Goal: Task Accomplishment & Management: Complete application form

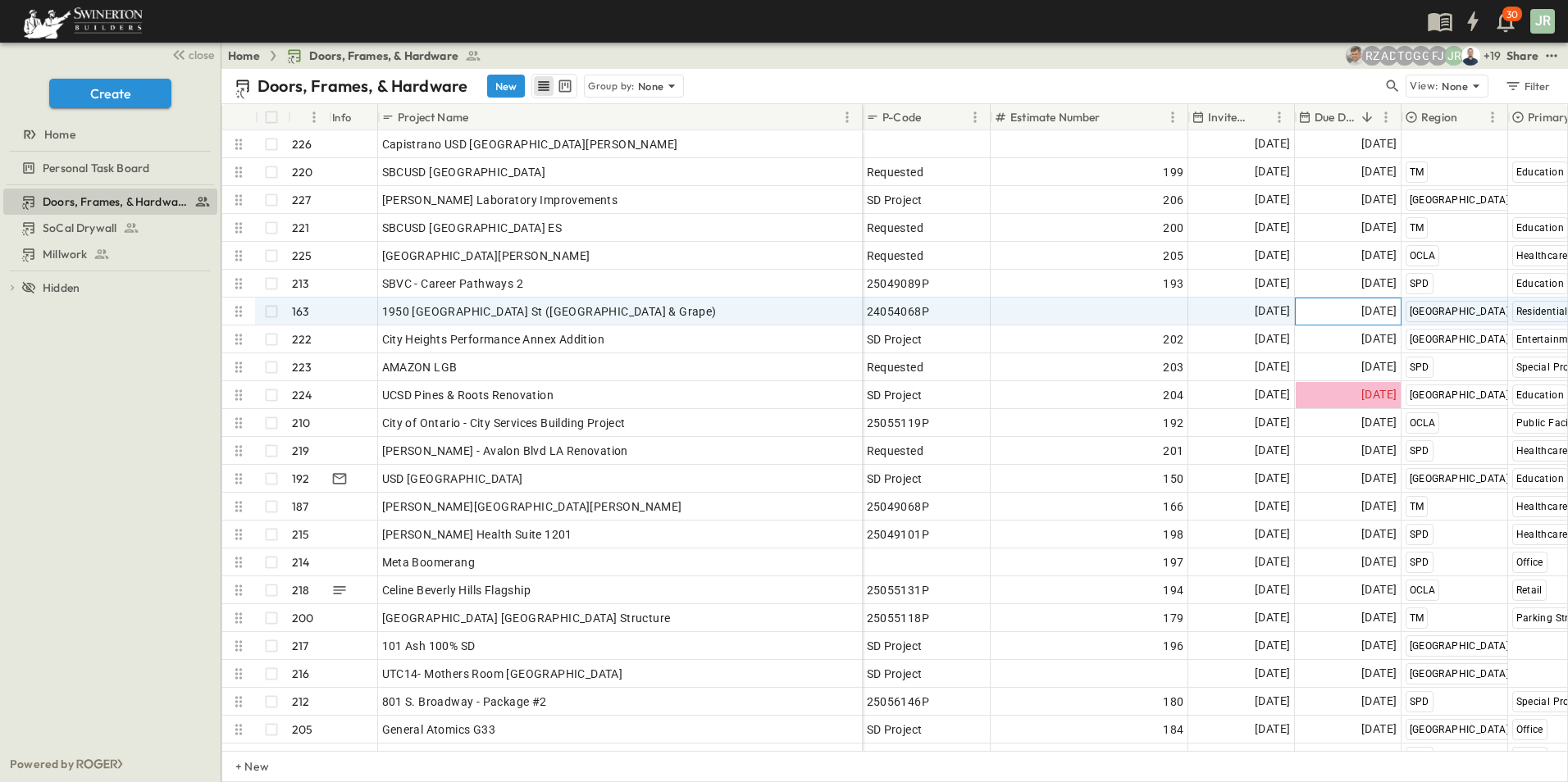
click at [1361, 312] on span "[DATE]" at bounding box center [1379, 311] width 35 height 19
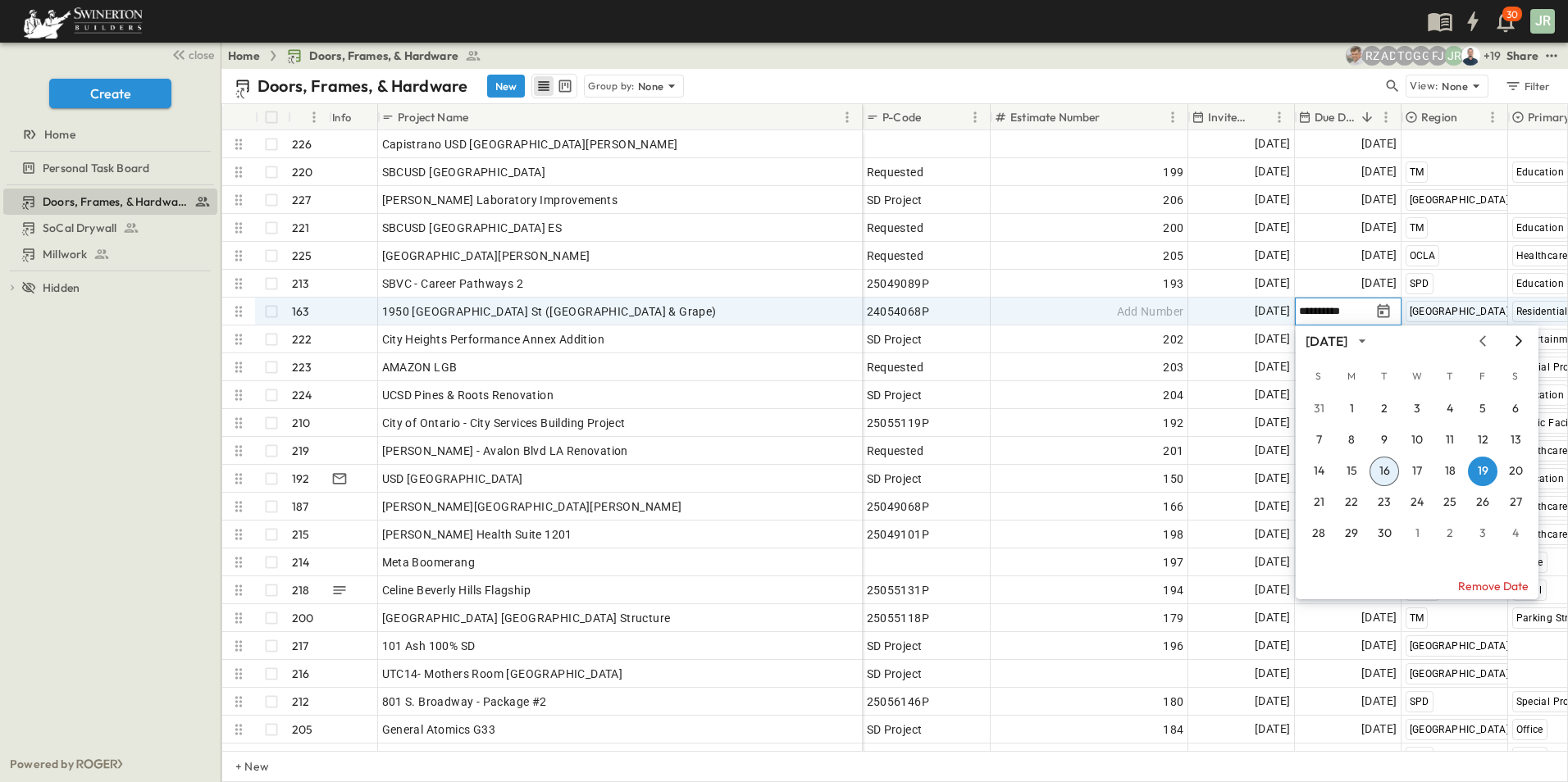
click at [1518, 340] on icon "Next month" at bounding box center [1518, 341] width 19 height 13
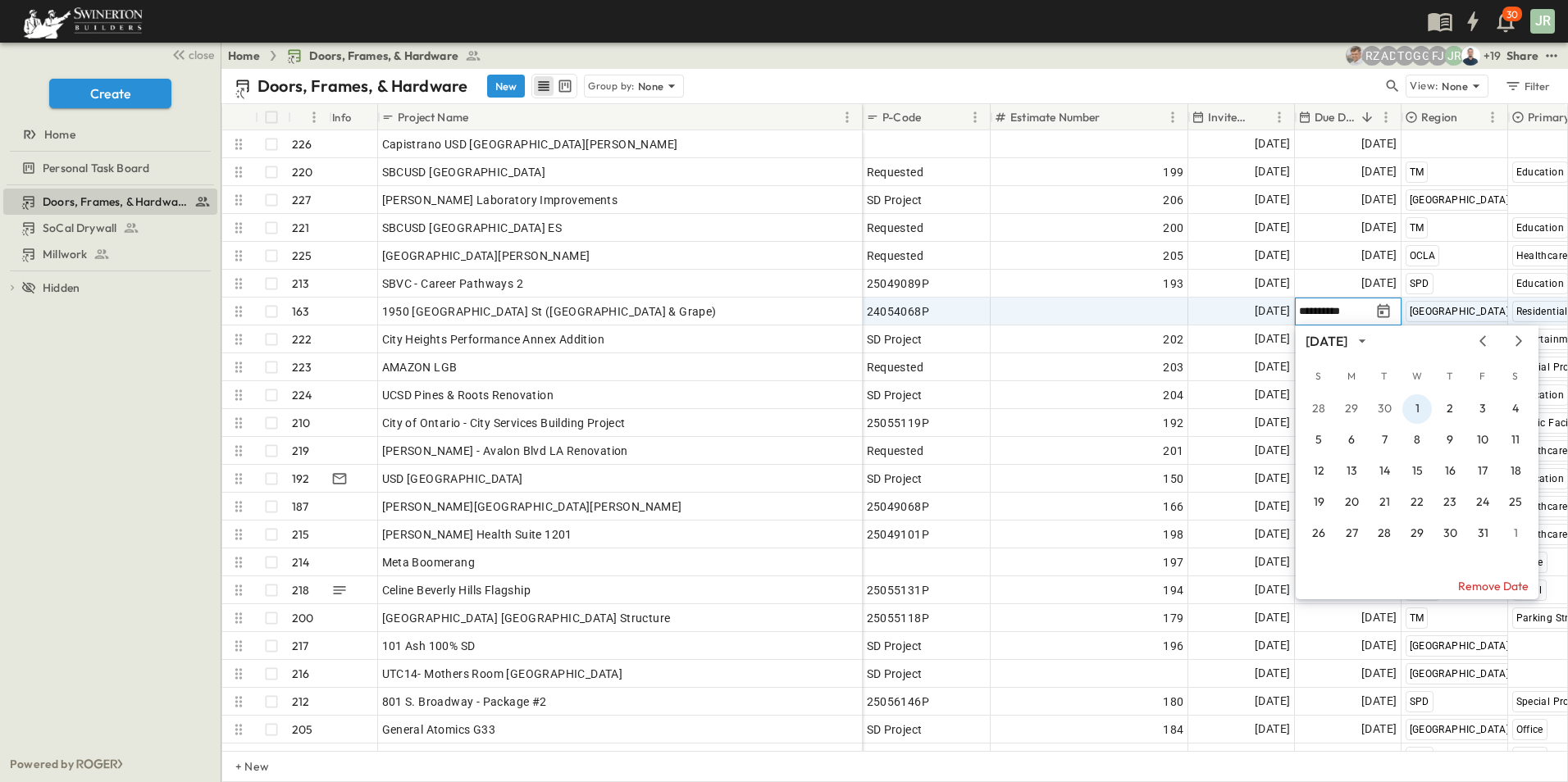
click at [1421, 402] on button "1" at bounding box center [1417, 409] width 29 height 29
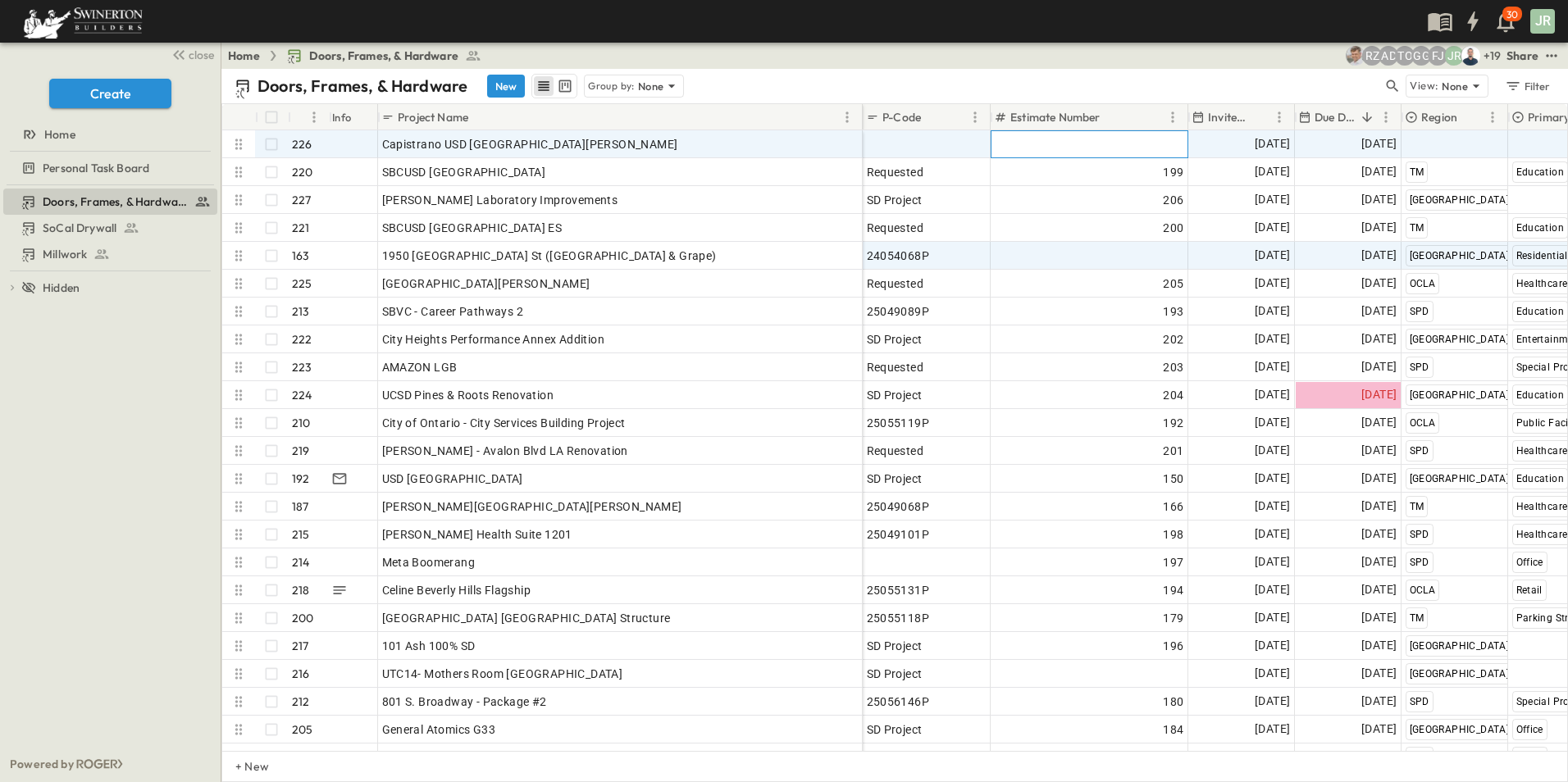
click at [1092, 148] on div "Add Number" at bounding box center [1089, 144] width 189 height 23
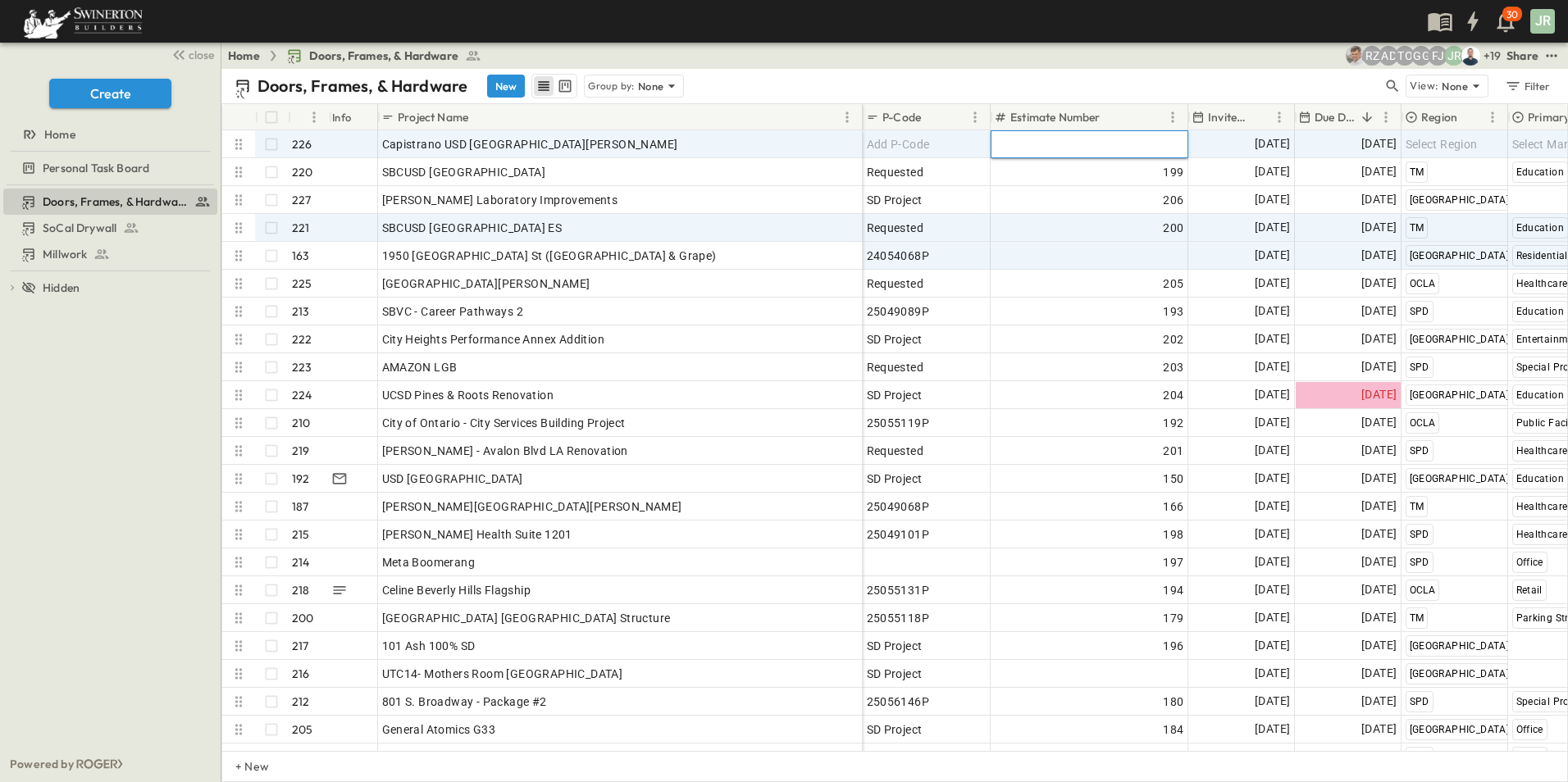
type input "***"
click at [1094, 218] on div "200" at bounding box center [1089, 228] width 189 height 23
click at [924, 139] on span "Add P-Code" at bounding box center [898, 144] width 63 height 17
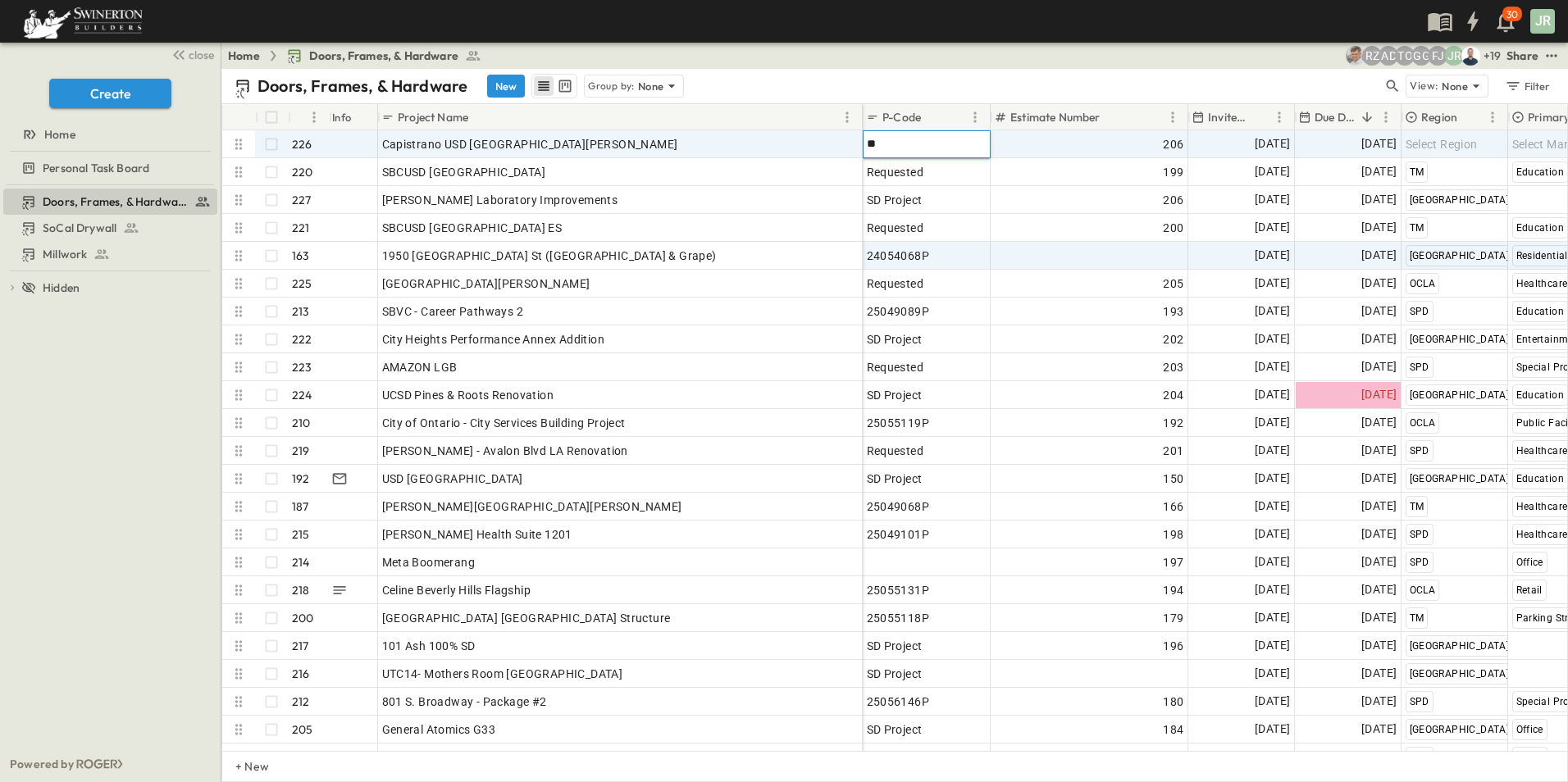
type input "*"
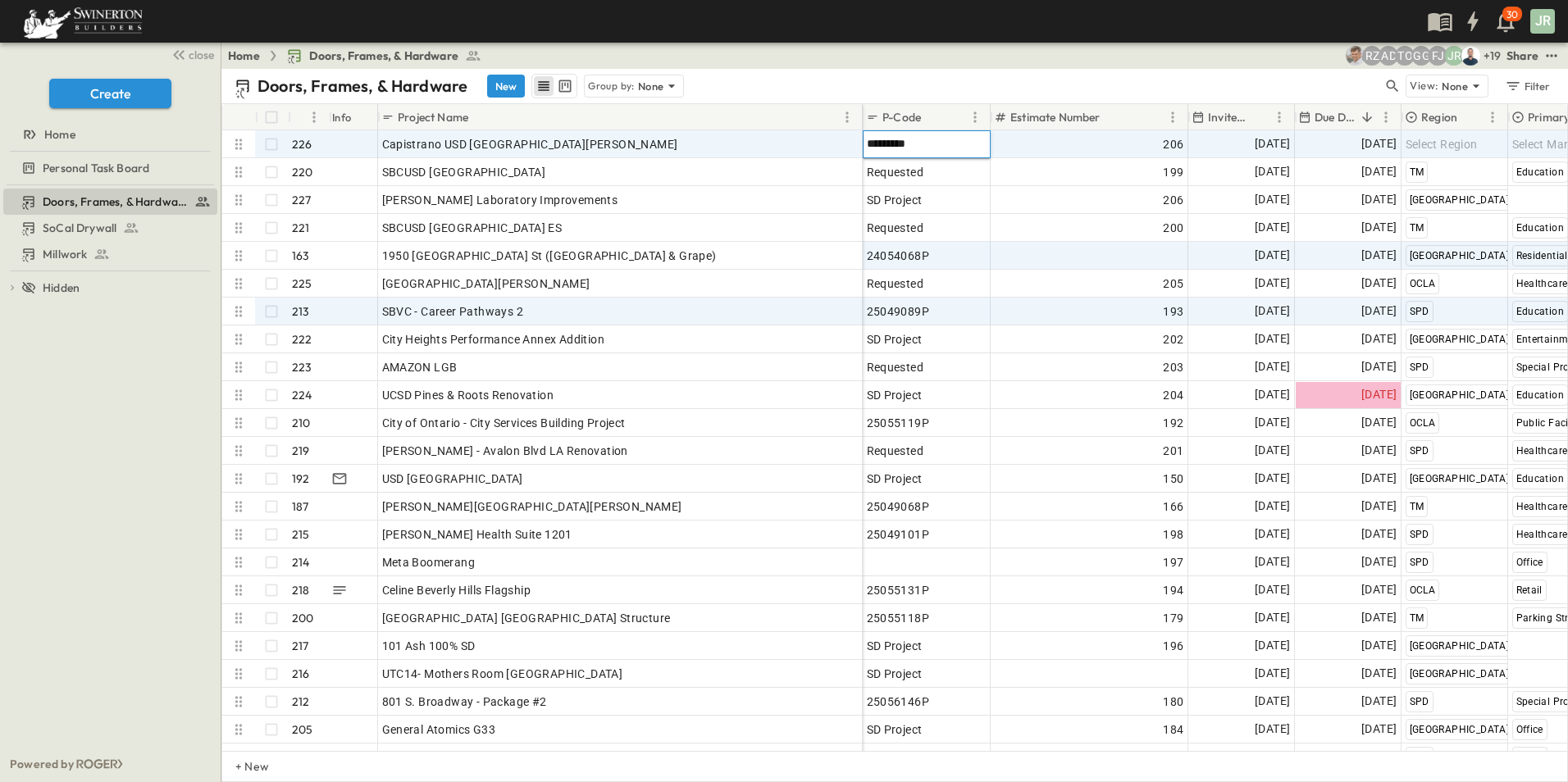
type input "*********"
click at [1102, 299] on div "193" at bounding box center [1089, 312] width 196 height 27
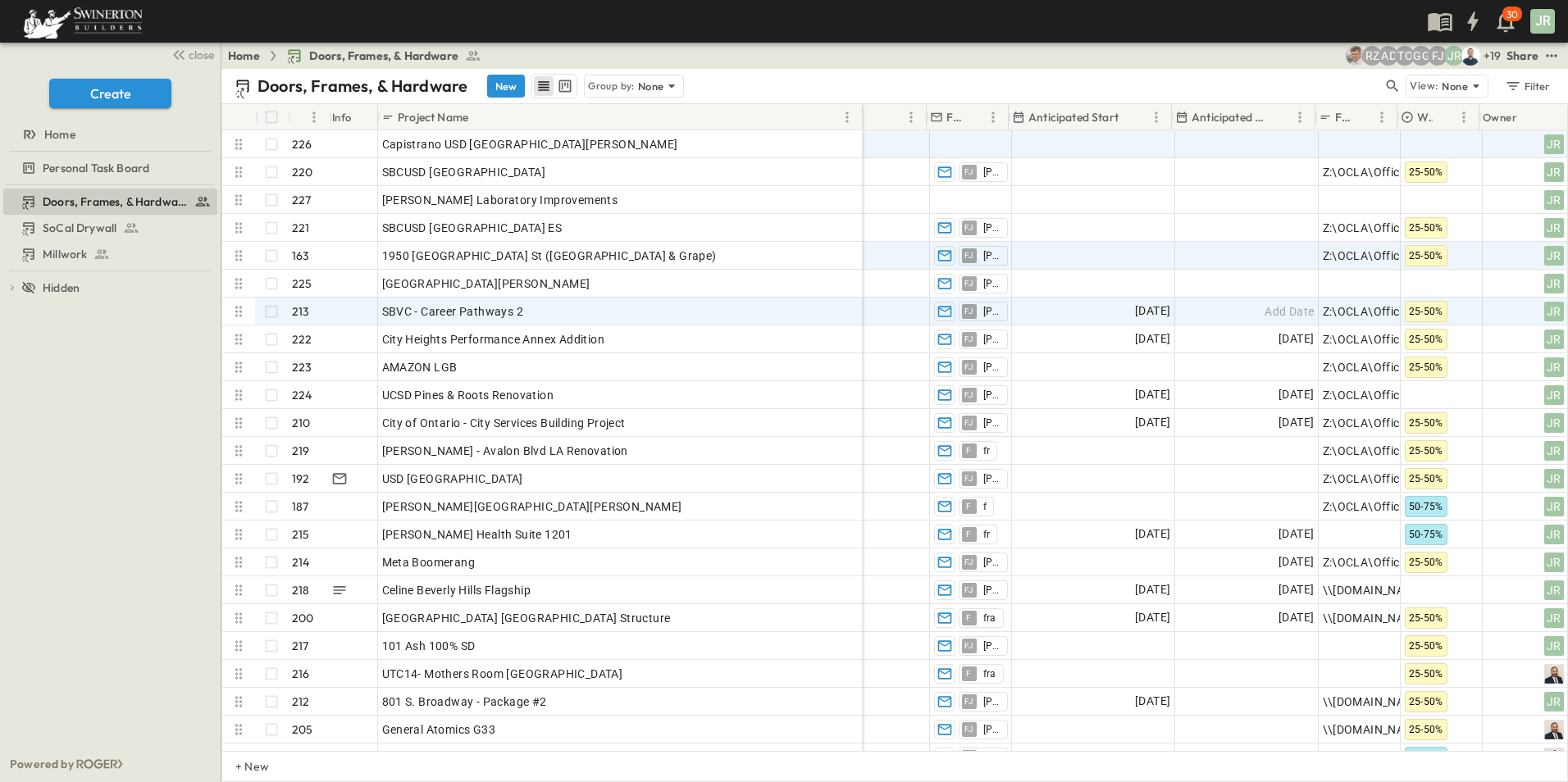
scroll to position [0, 1636]
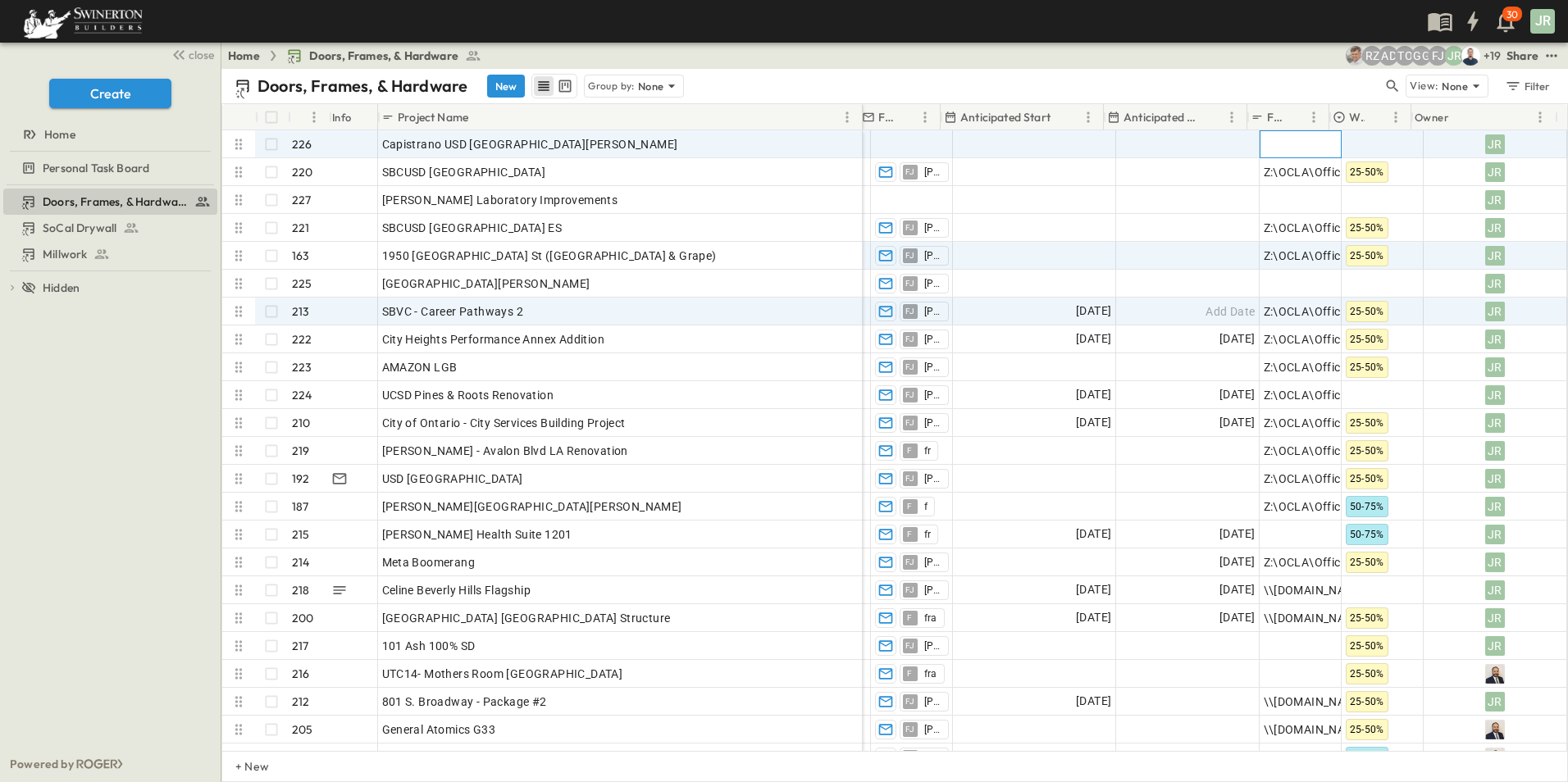
click at [1266, 145] on span "Add Link" at bounding box center [1287, 144] width 47 height 17
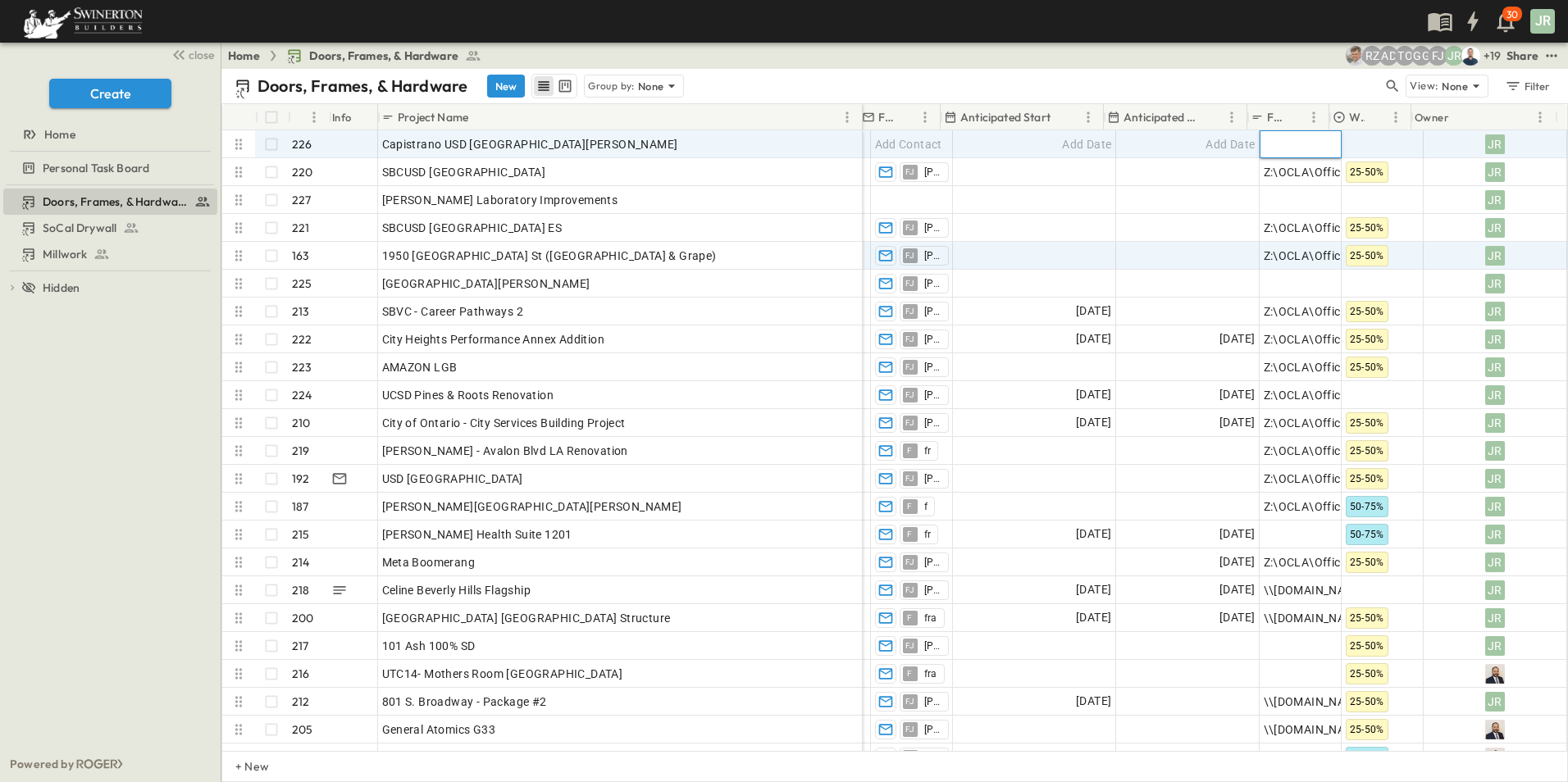
paste input "**********"
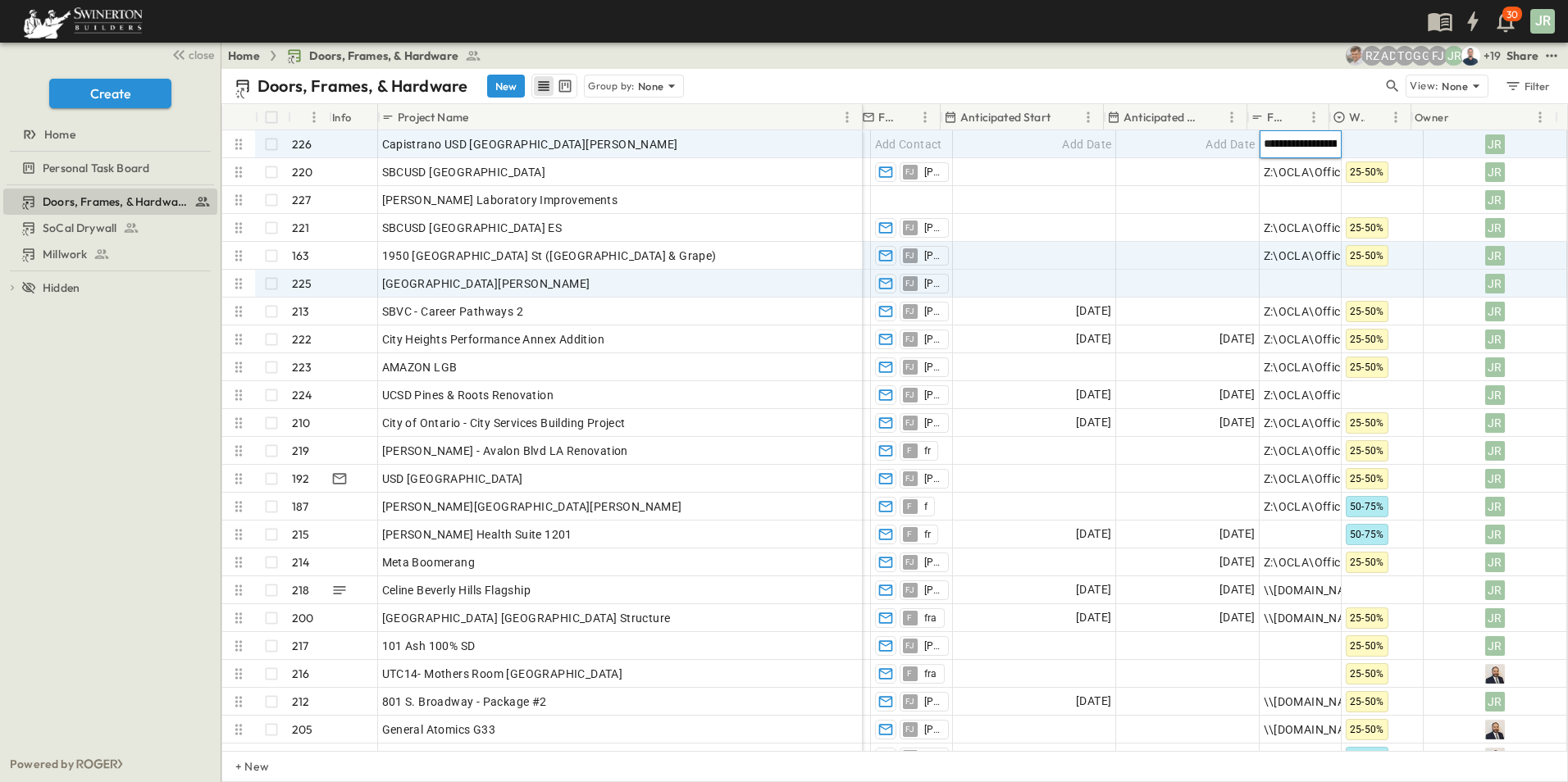
scroll to position [0, 584]
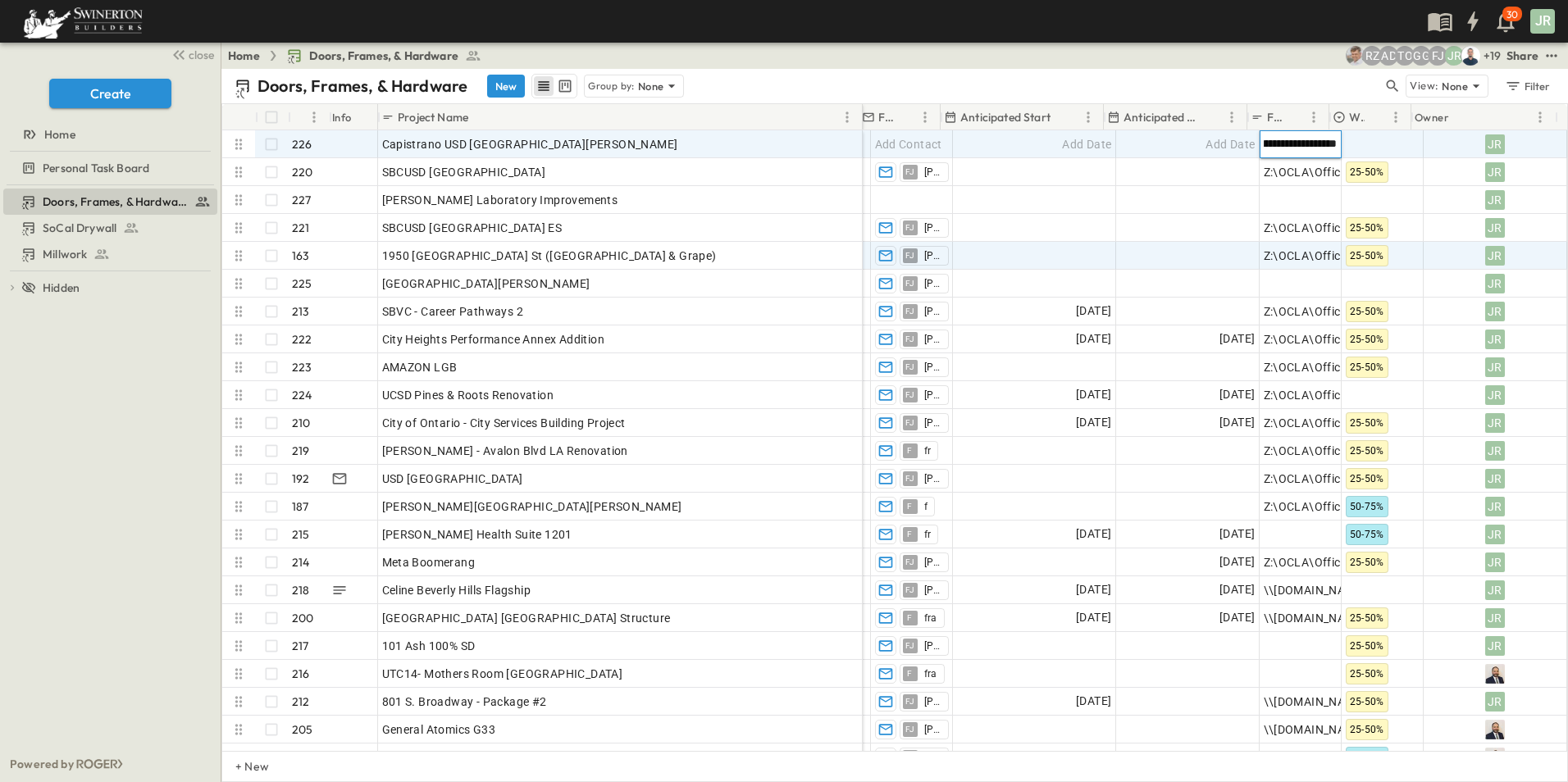
type input "**********"
click at [1369, 133] on div at bounding box center [1382, 144] width 80 height 27
click at [1373, 247] on span "25-50%" at bounding box center [1373, 251] width 34 height 13
click at [979, 142] on div "Add Date" at bounding box center [1035, 144] width 162 height 27
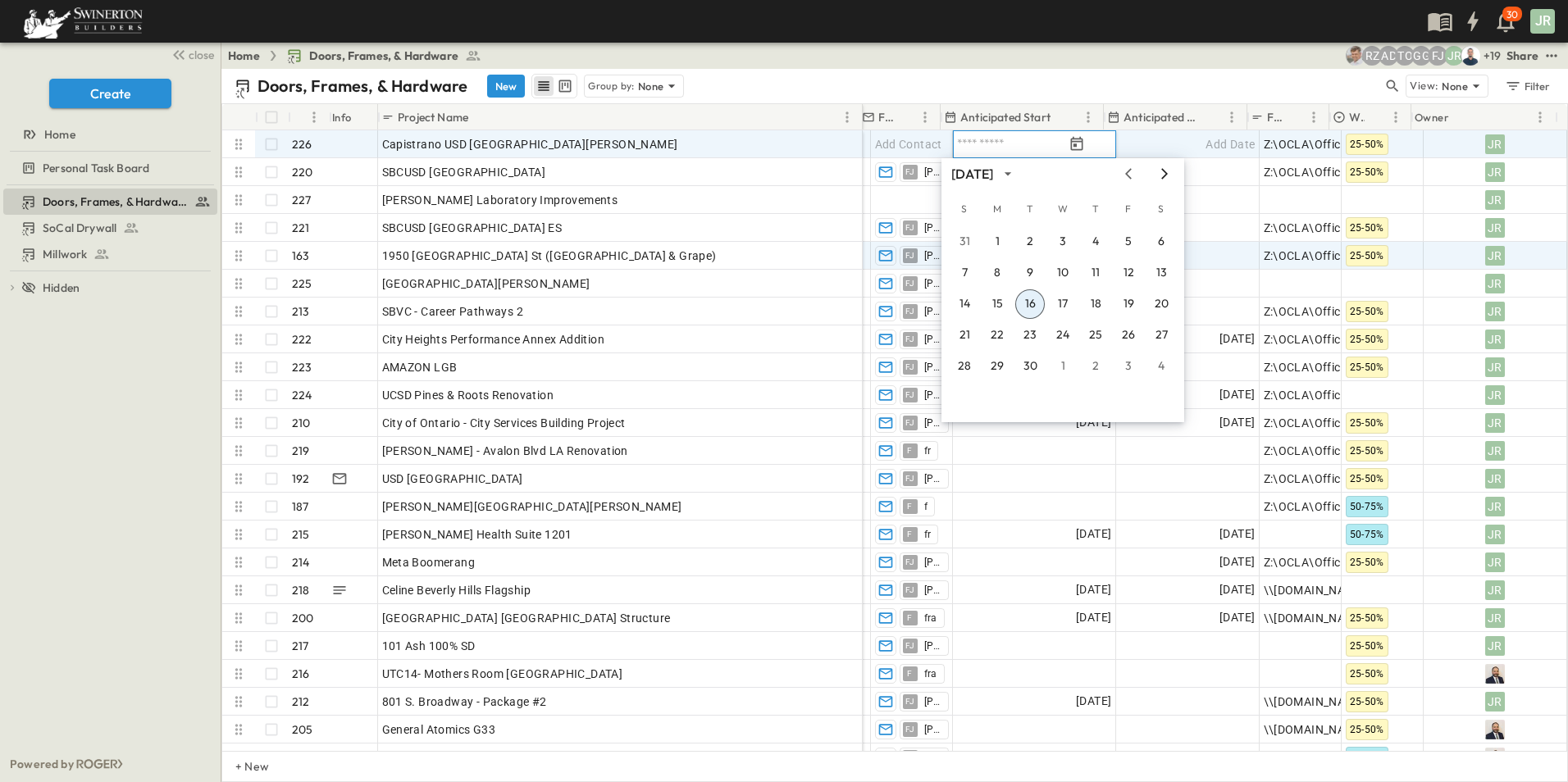
click at [1165, 172] on icon "Next month" at bounding box center [1165, 174] width 6 height 11
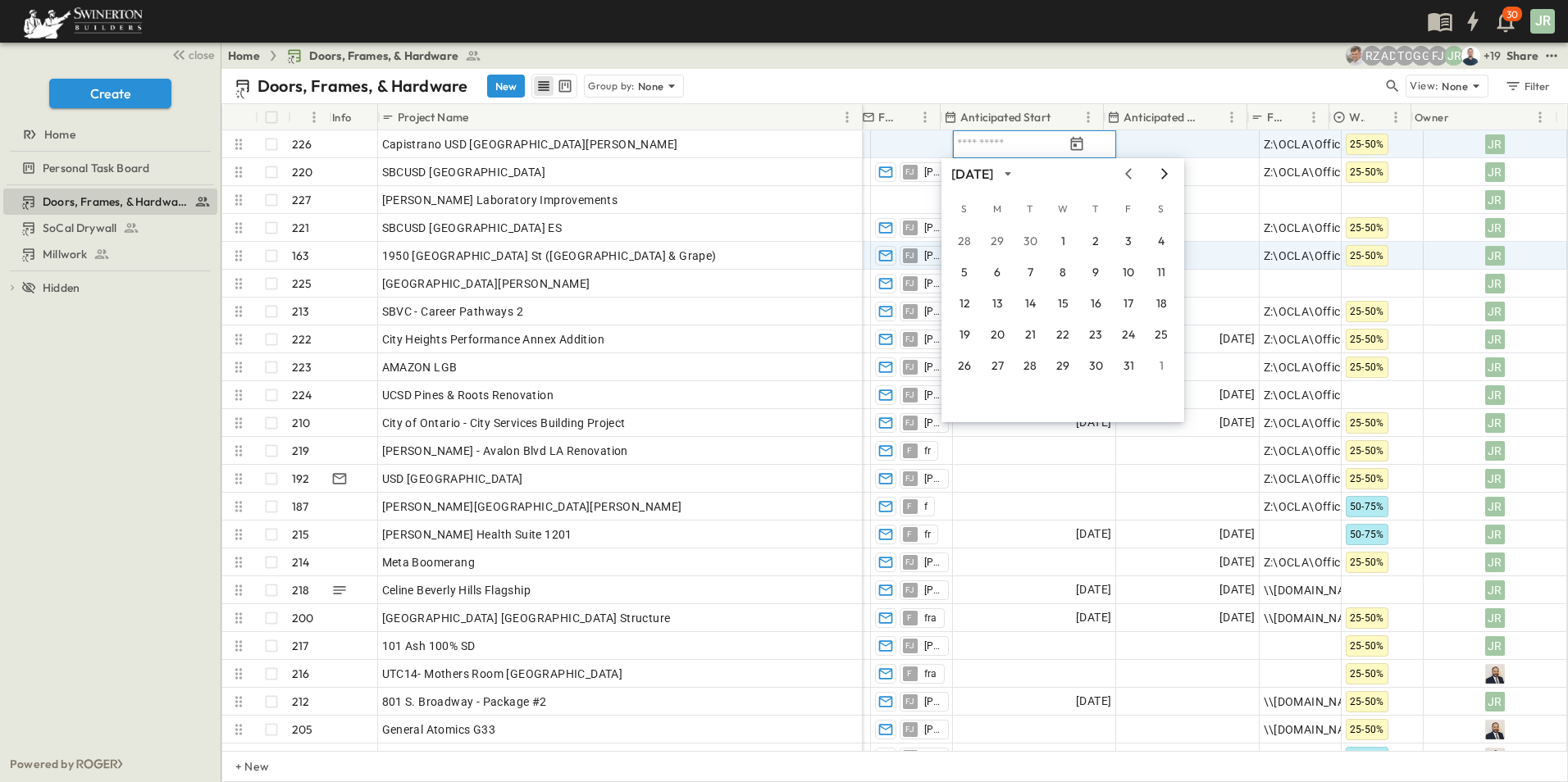
click at [1165, 172] on icon "Next month" at bounding box center [1165, 174] width 6 height 11
click at [1001, 301] on button "12" at bounding box center [997, 304] width 29 height 29
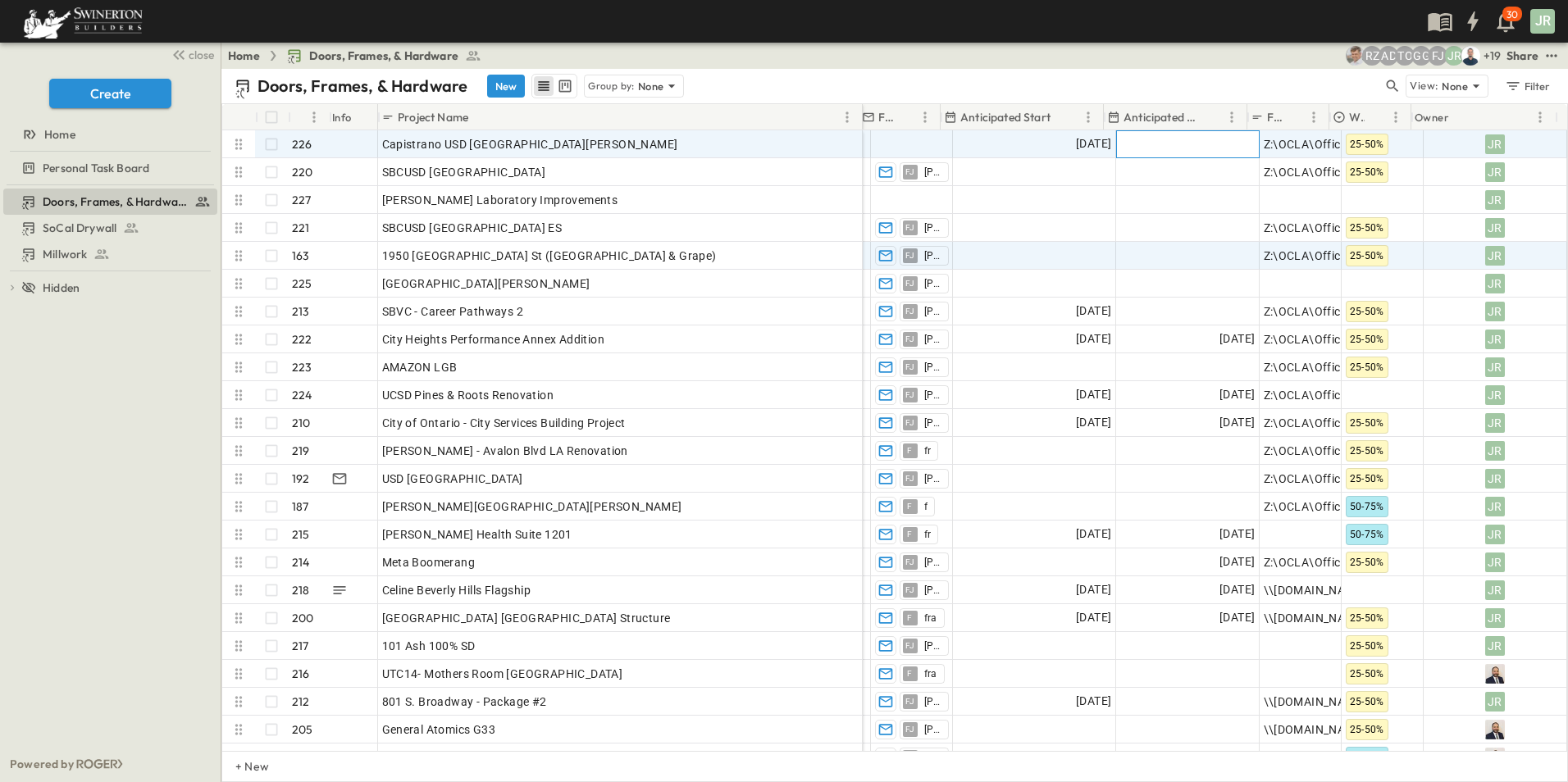
click at [1172, 144] on div "Add Date" at bounding box center [1187, 144] width 142 height 27
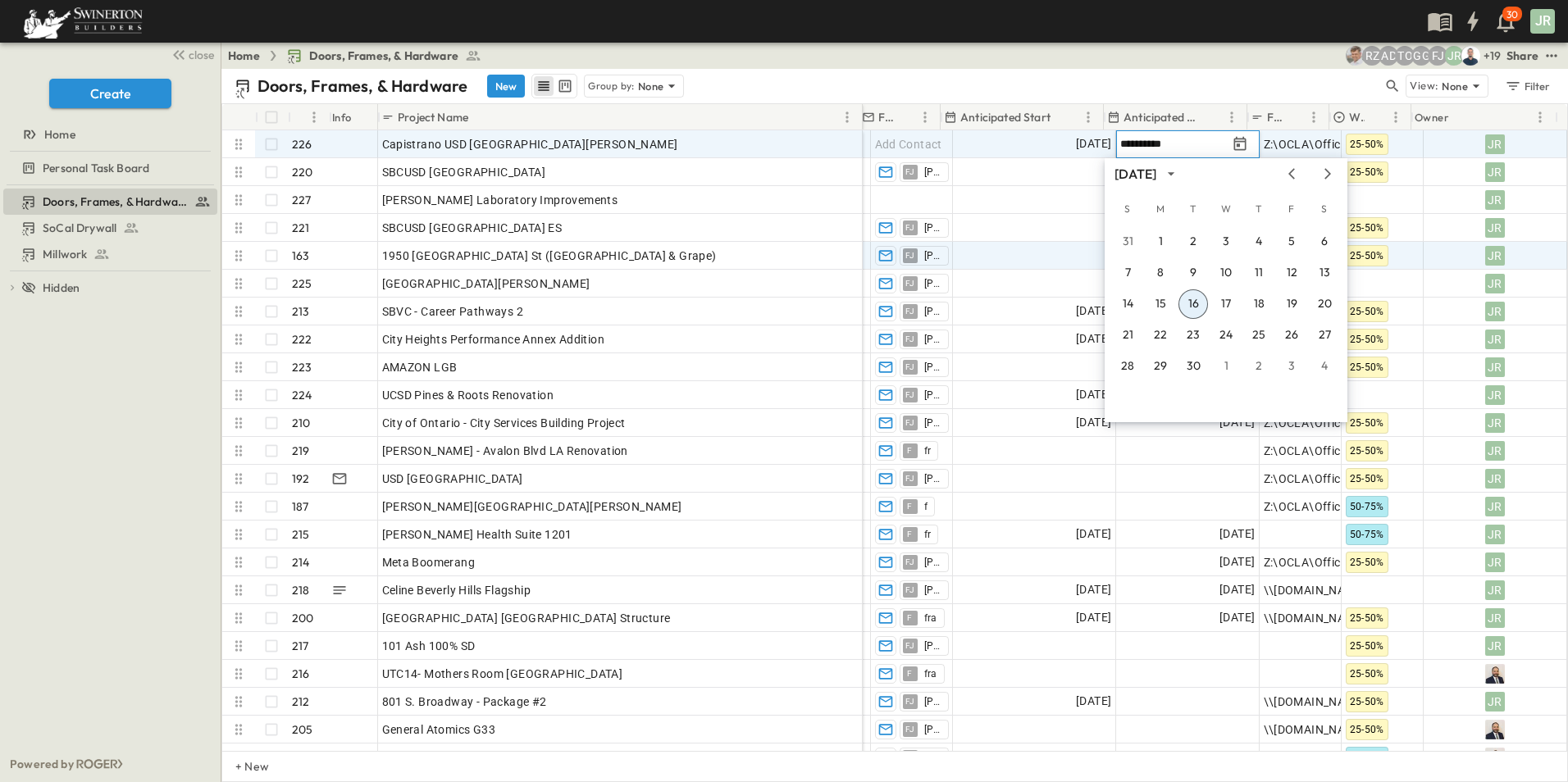
click at [1181, 142] on input "**********" at bounding box center [1174, 143] width 107 height 16
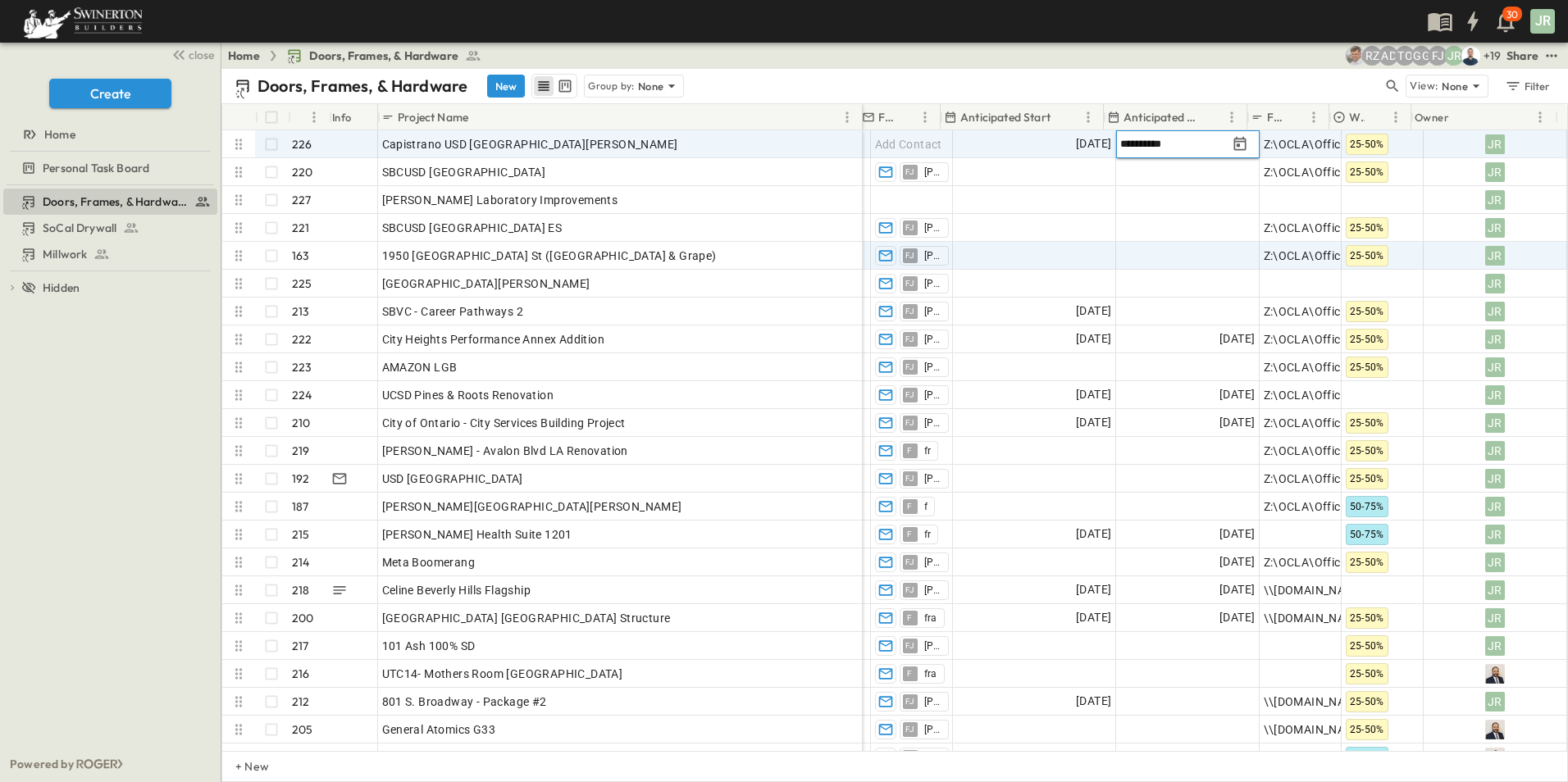
type input "**********"
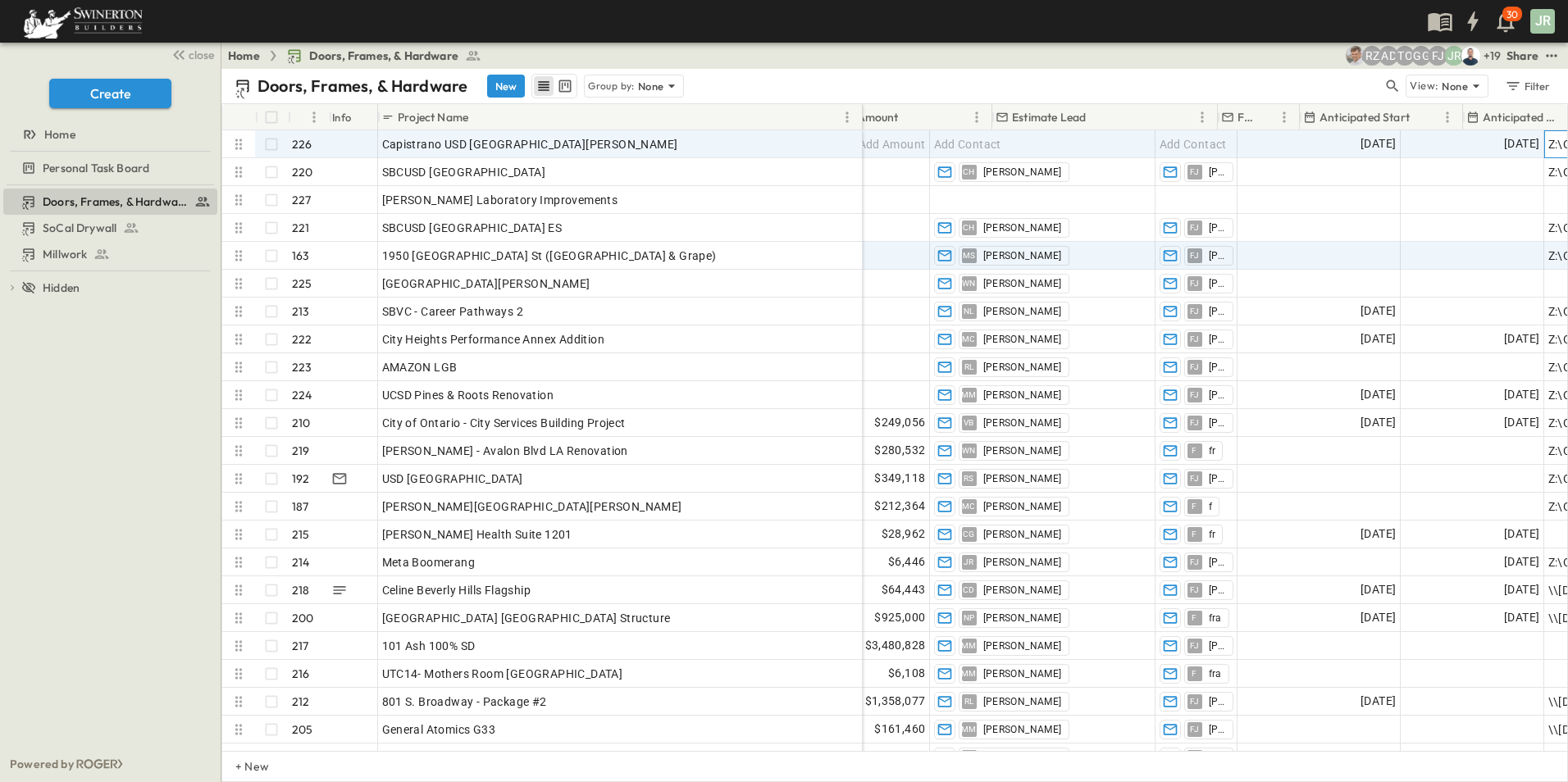
scroll to position [0, 1271]
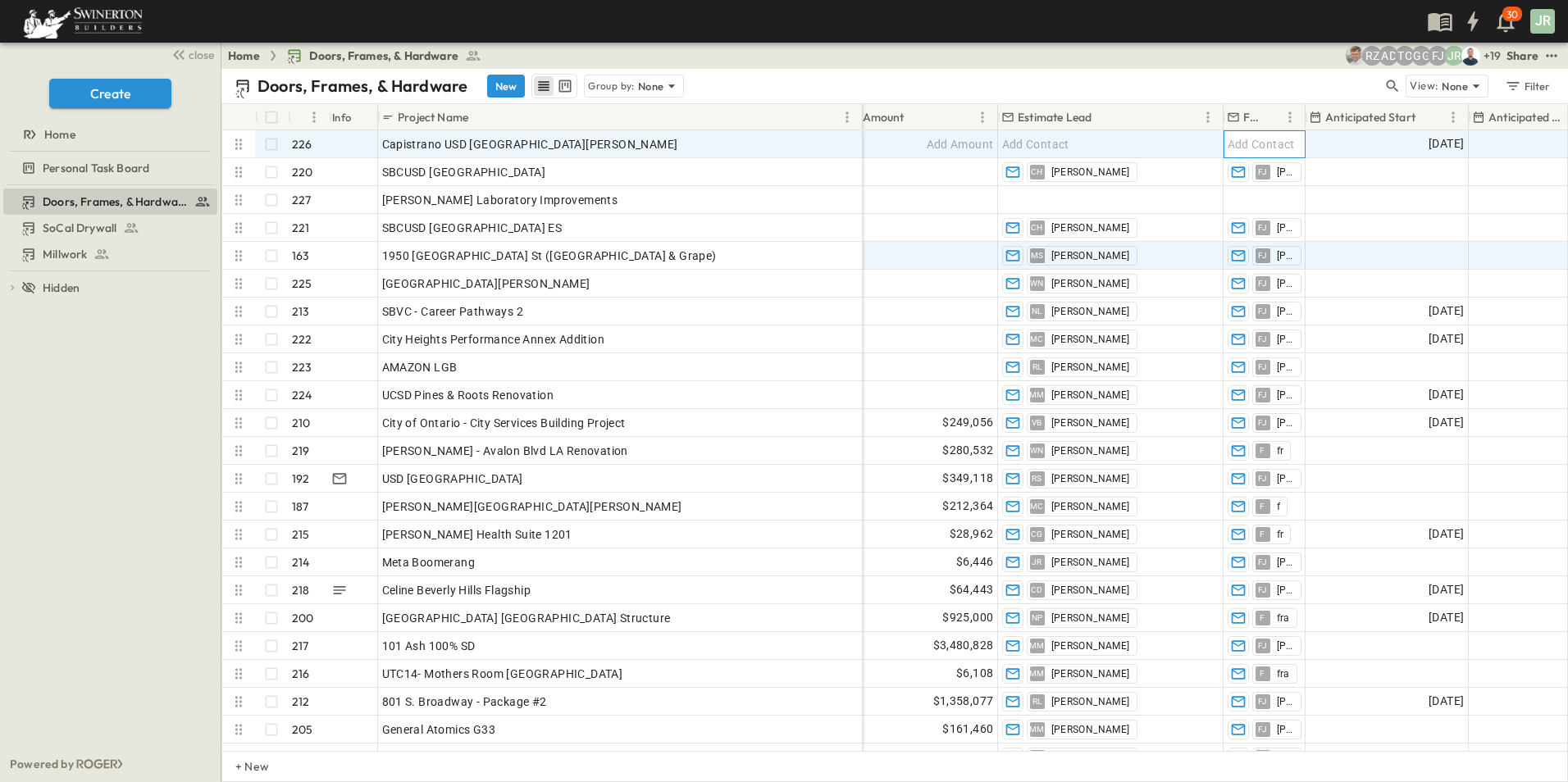
click at [1281, 141] on span "Add Contact" at bounding box center [1261, 144] width 67 height 17
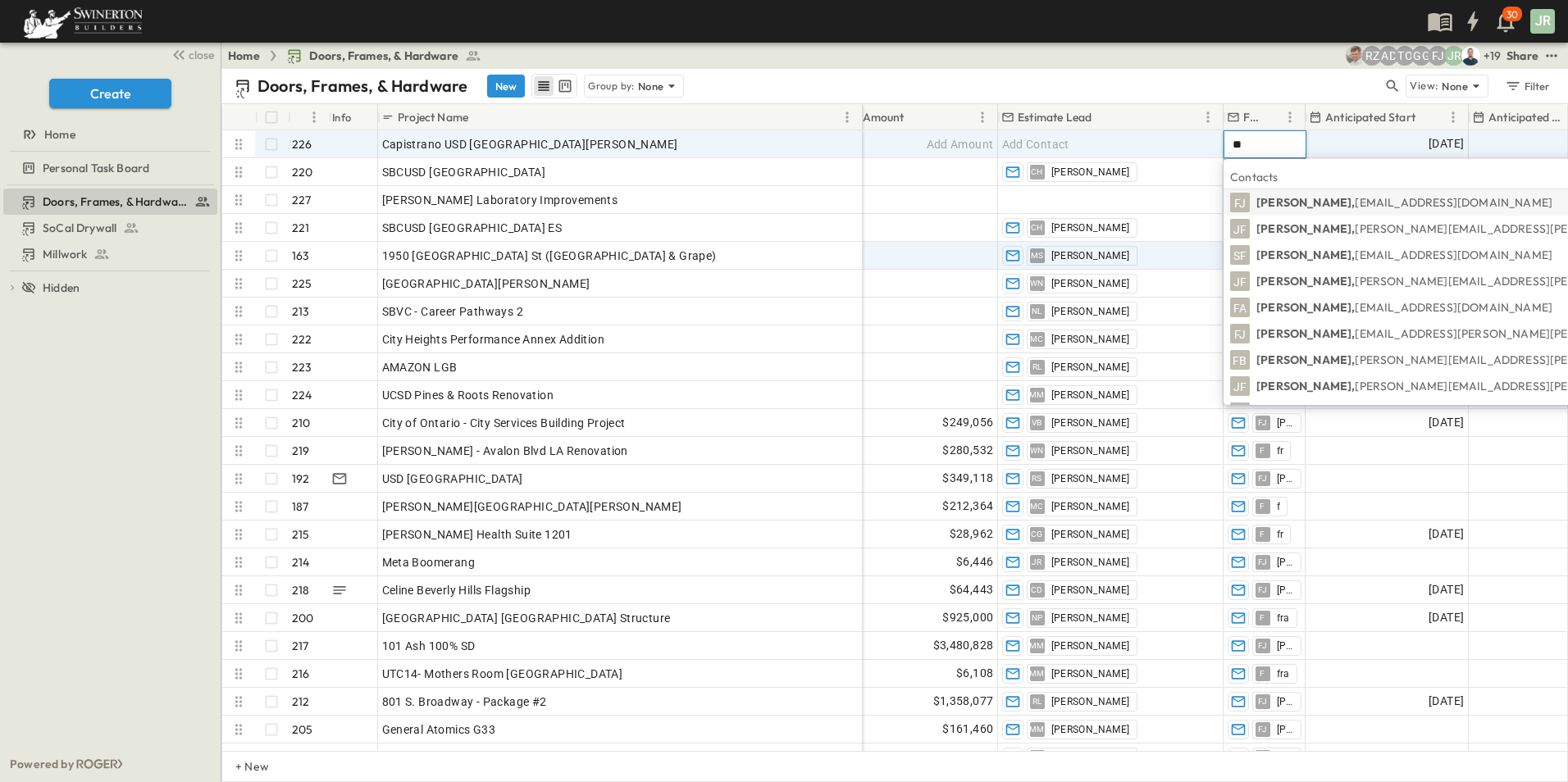
type input "**"
click at [1241, 202] on span "FJ" at bounding box center [1240, 202] width 12 height 1
click at [1241, 199] on body "30 JR close Create Home Personal Task Board Doors, Frames, & Hardware SoCal Dry…" at bounding box center [784, 391] width 1568 height 782
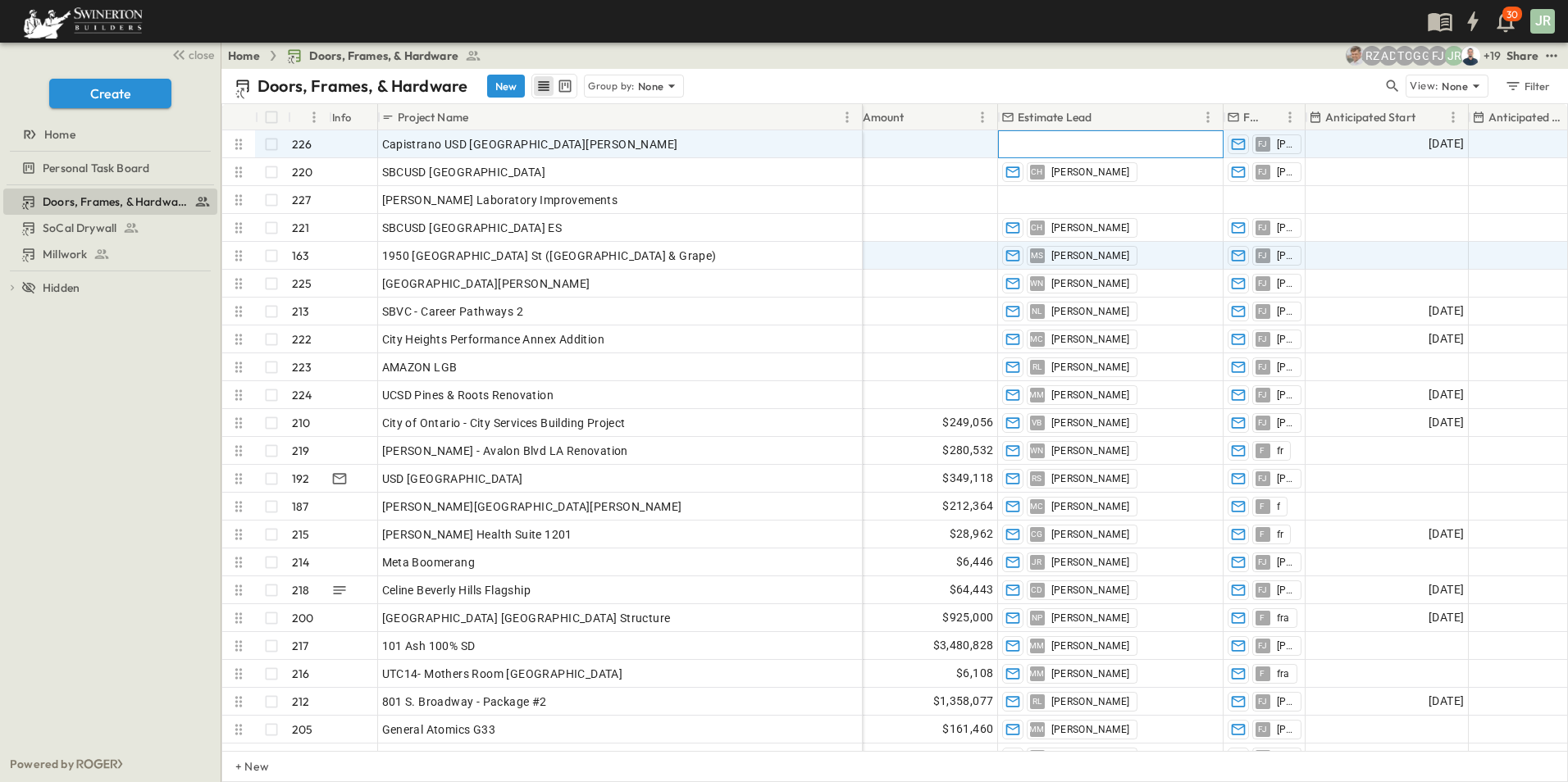
click at [1085, 143] on div "Add Contact" at bounding box center [1111, 144] width 224 height 27
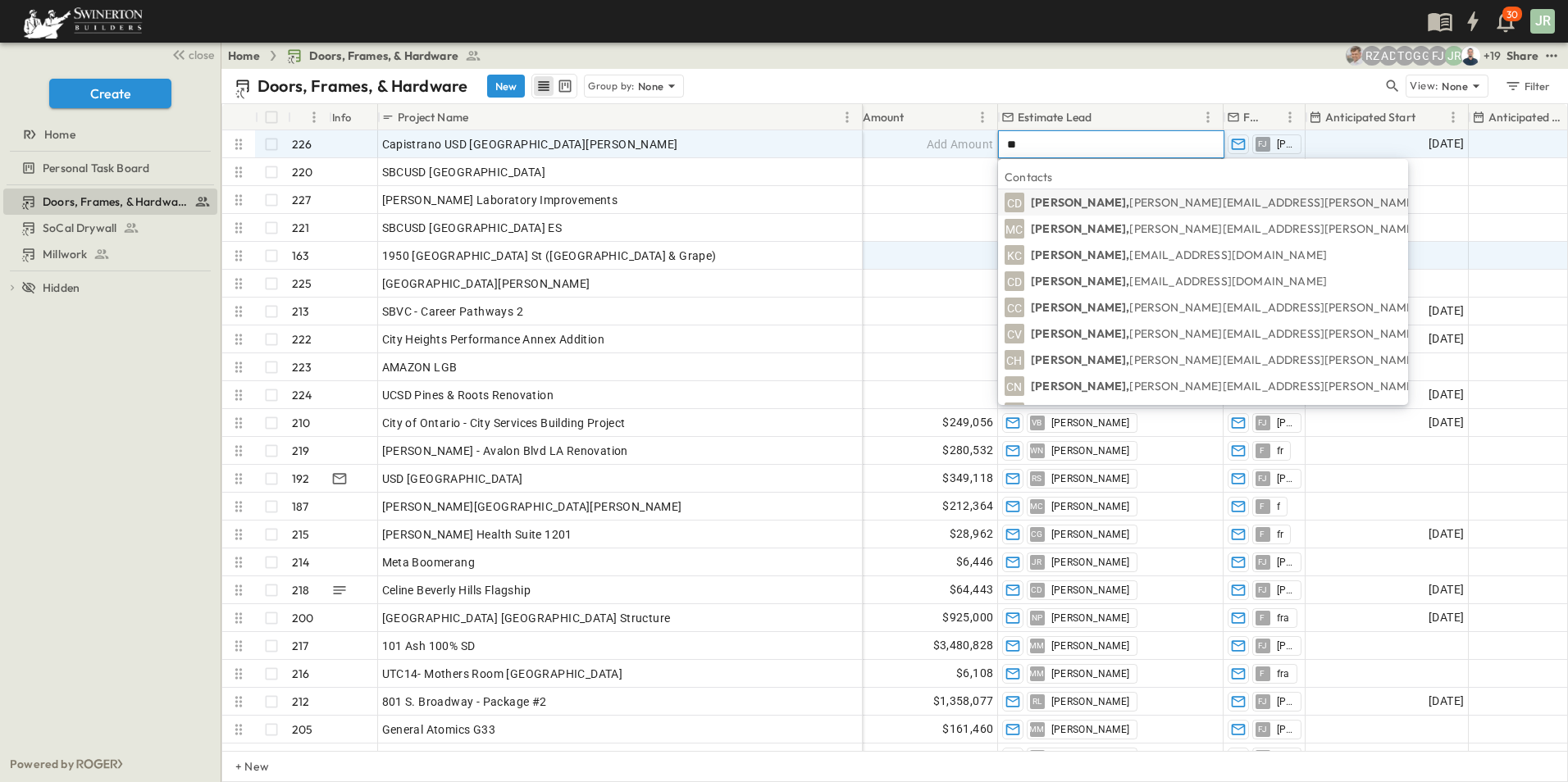
type input "***"
click at [1009, 281] on span "CH" at bounding box center [1015, 281] width 17 height 1
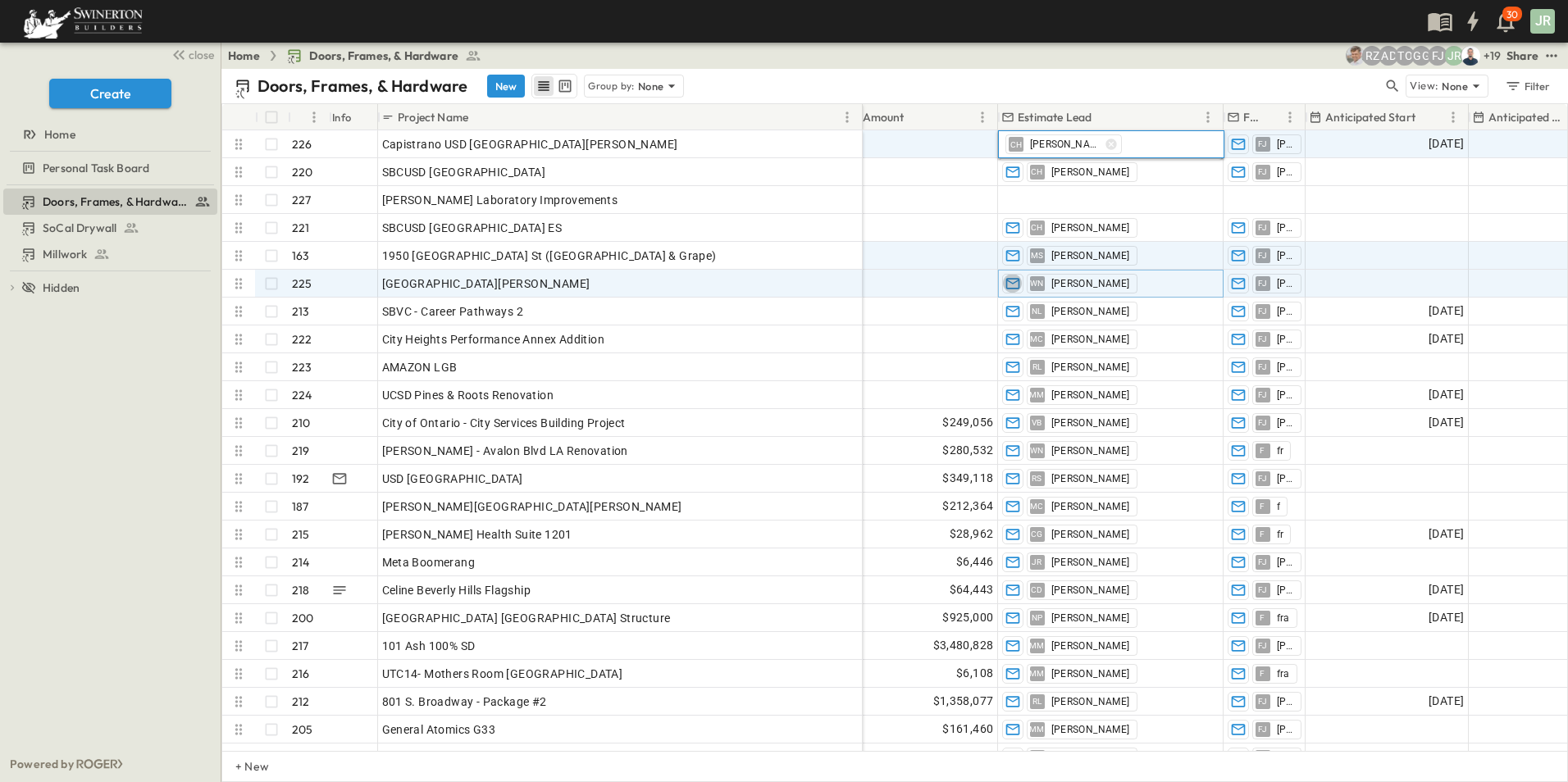
click at [1009, 278] on icon "button" at bounding box center [1012, 284] width 14 height 11
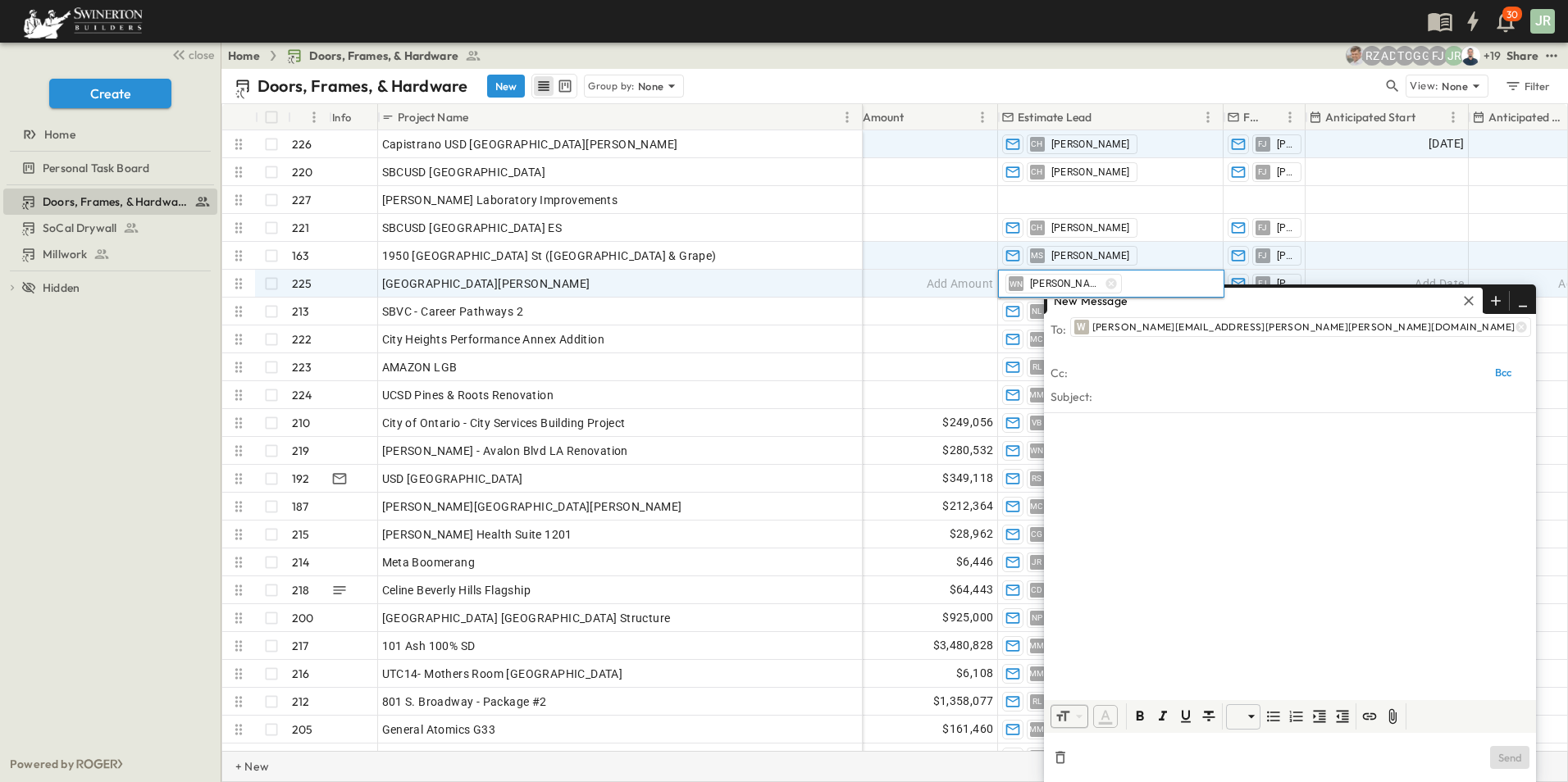
click at [926, 766] on div "+ New" at bounding box center [894, 766] width 1346 height 31
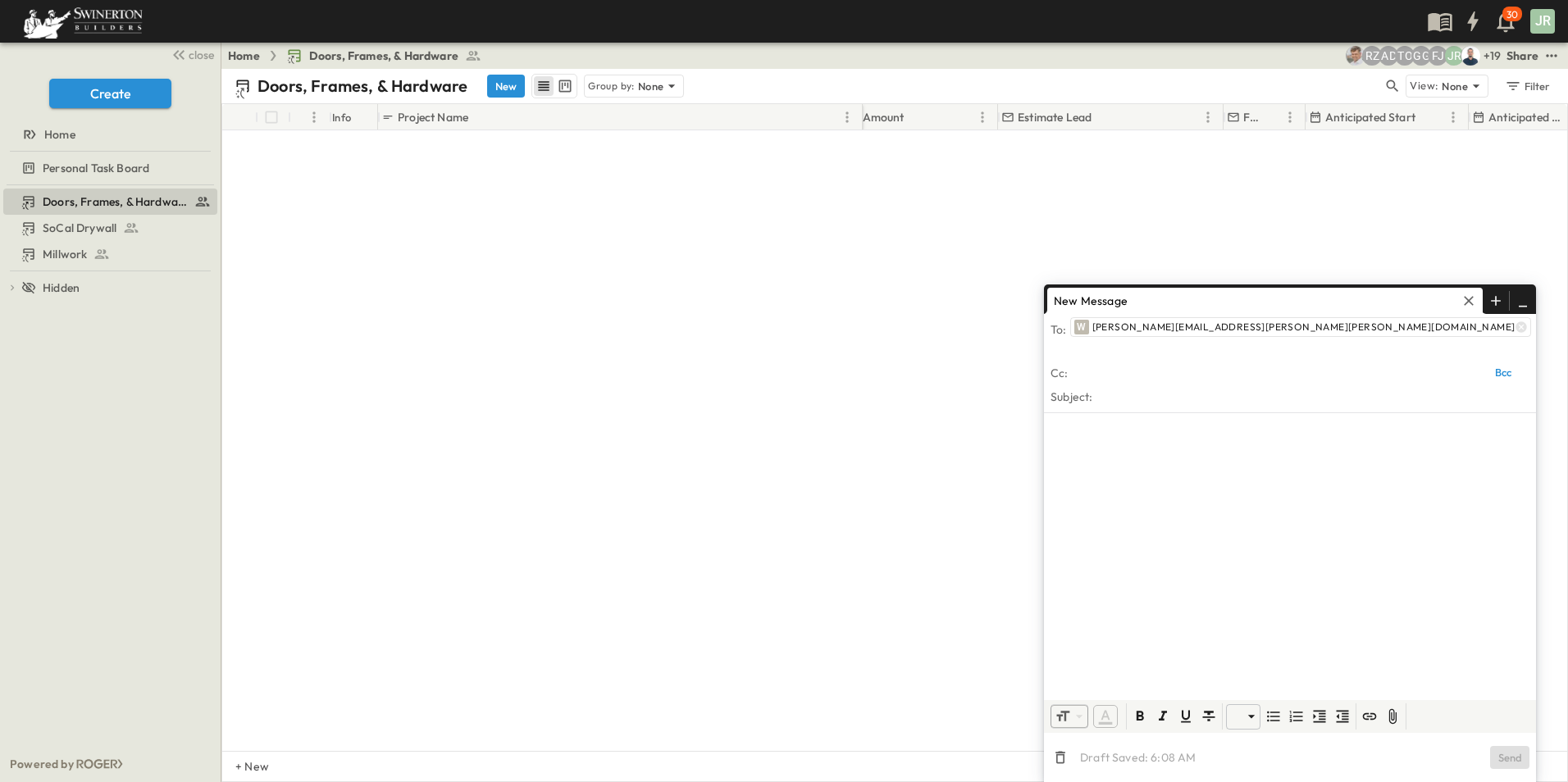
scroll to position [5804, 1271]
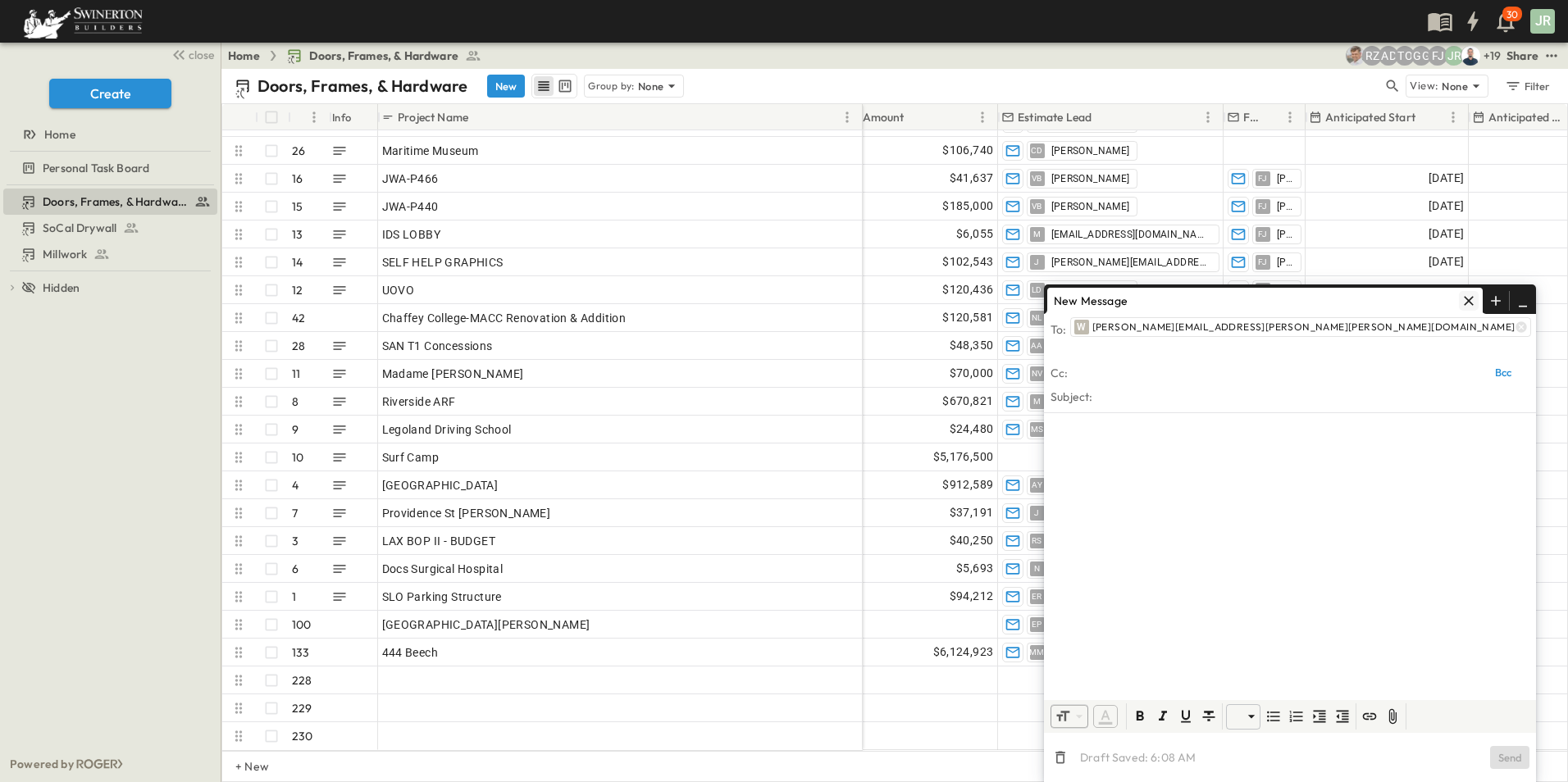
click at [1463, 309] on icon "button" at bounding box center [1469, 301] width 17 height 17
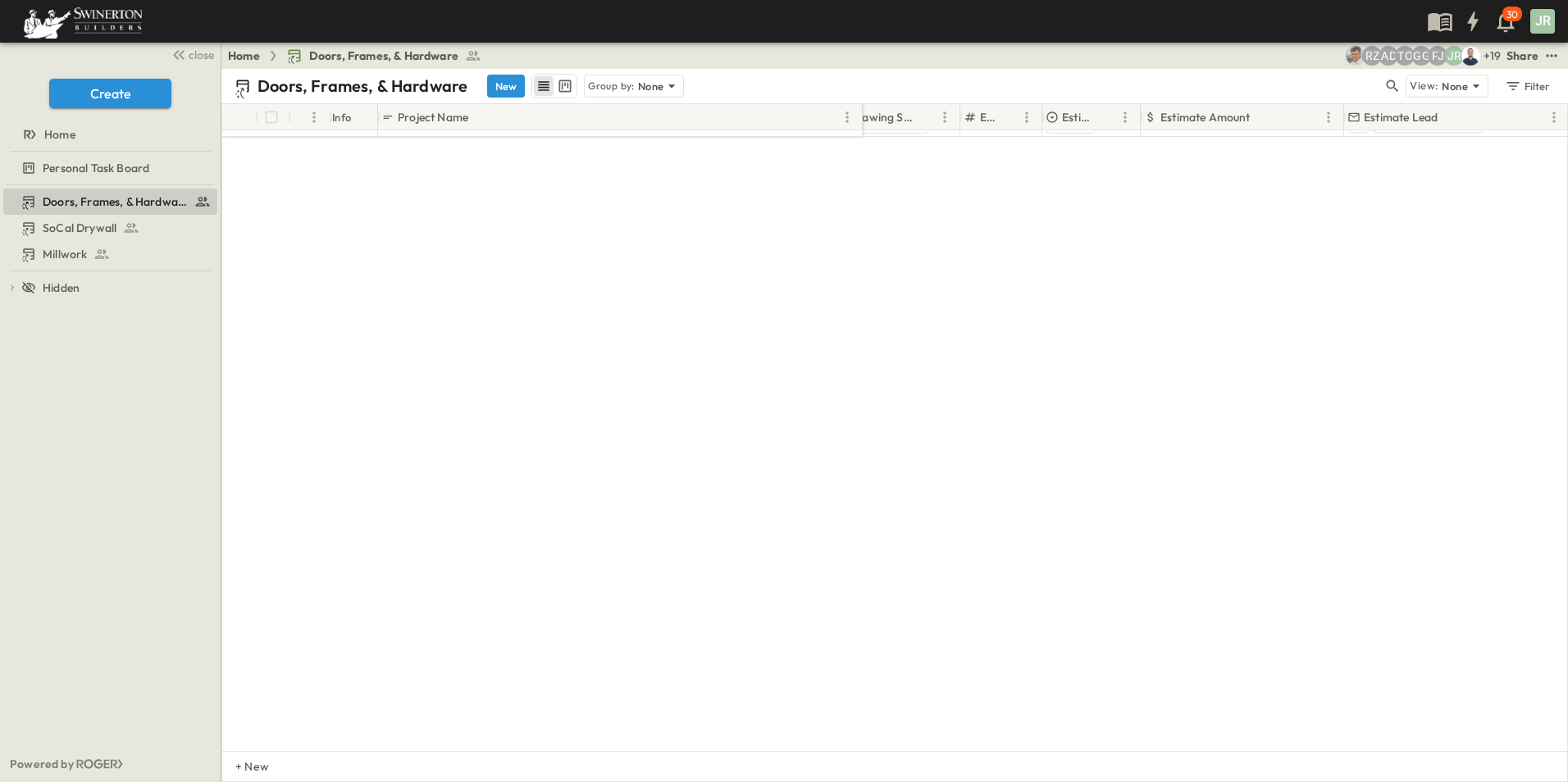
scroll to position [0, 926]
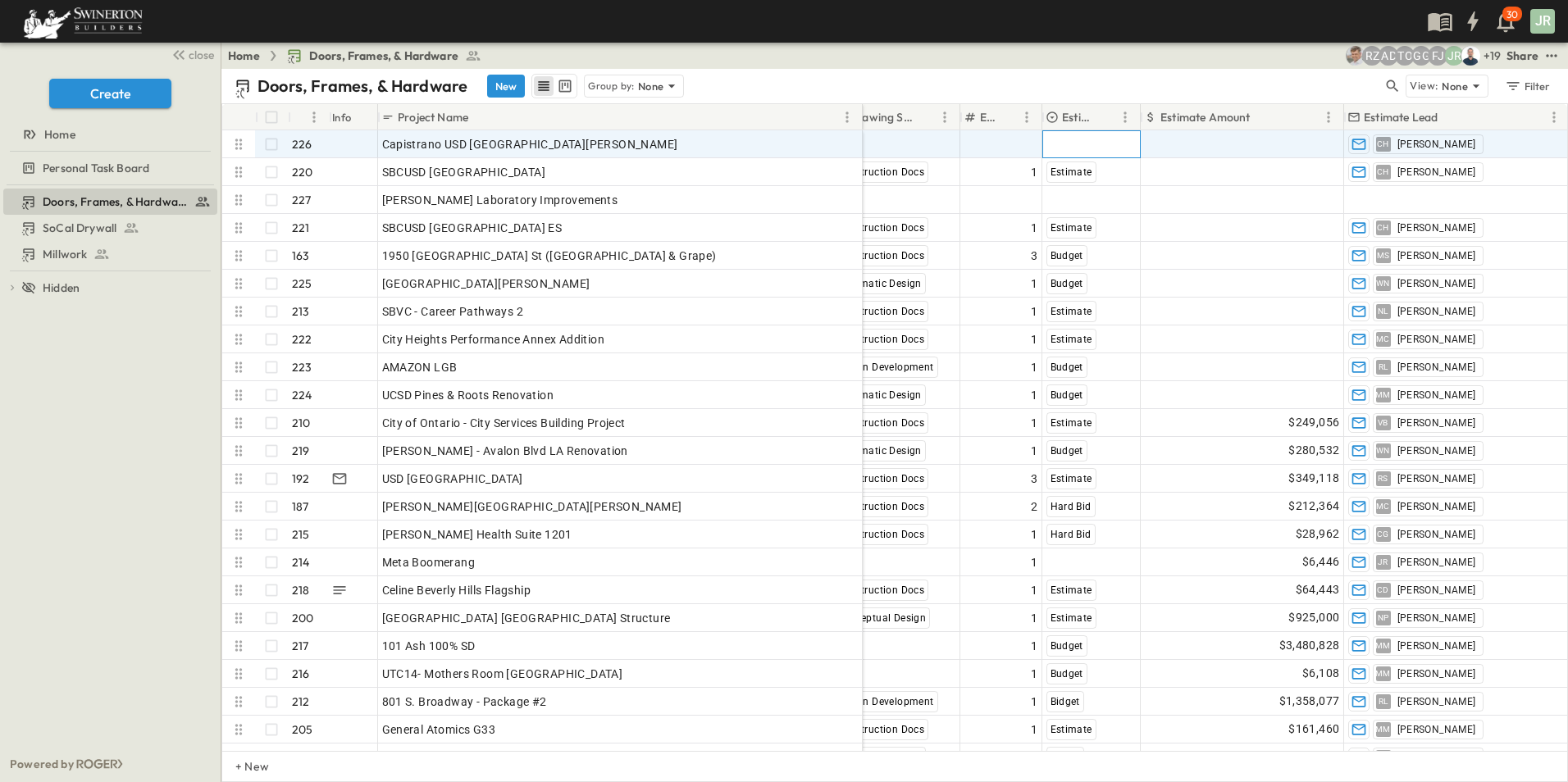
click at [1087, 141] on span "Select Bid Type" at bounding box center [1087, 144] width 81 height 17
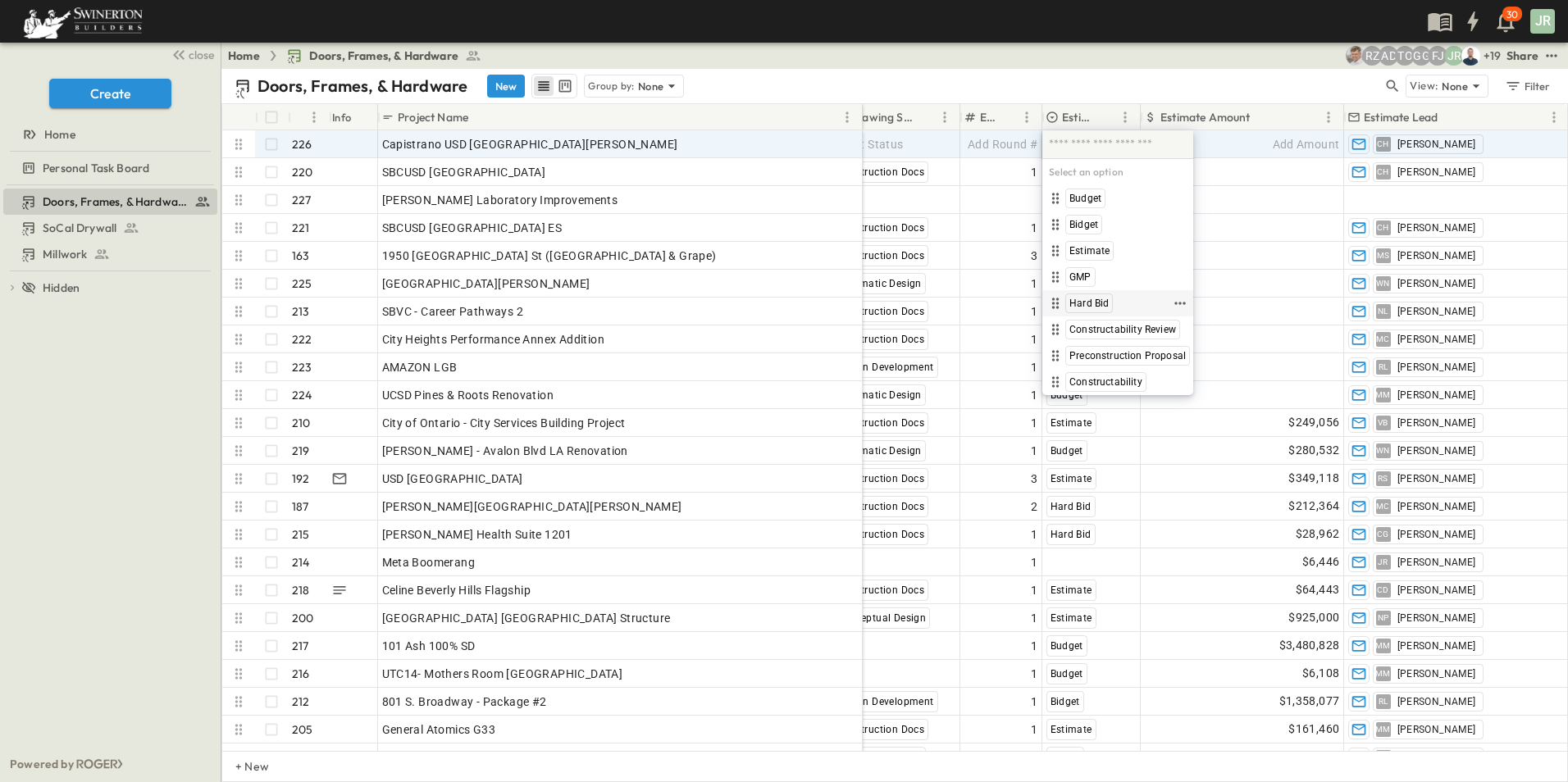
click at [1084, 300] on span "Hard Bid" at bounding box center [1089, 303] width 40 height 13
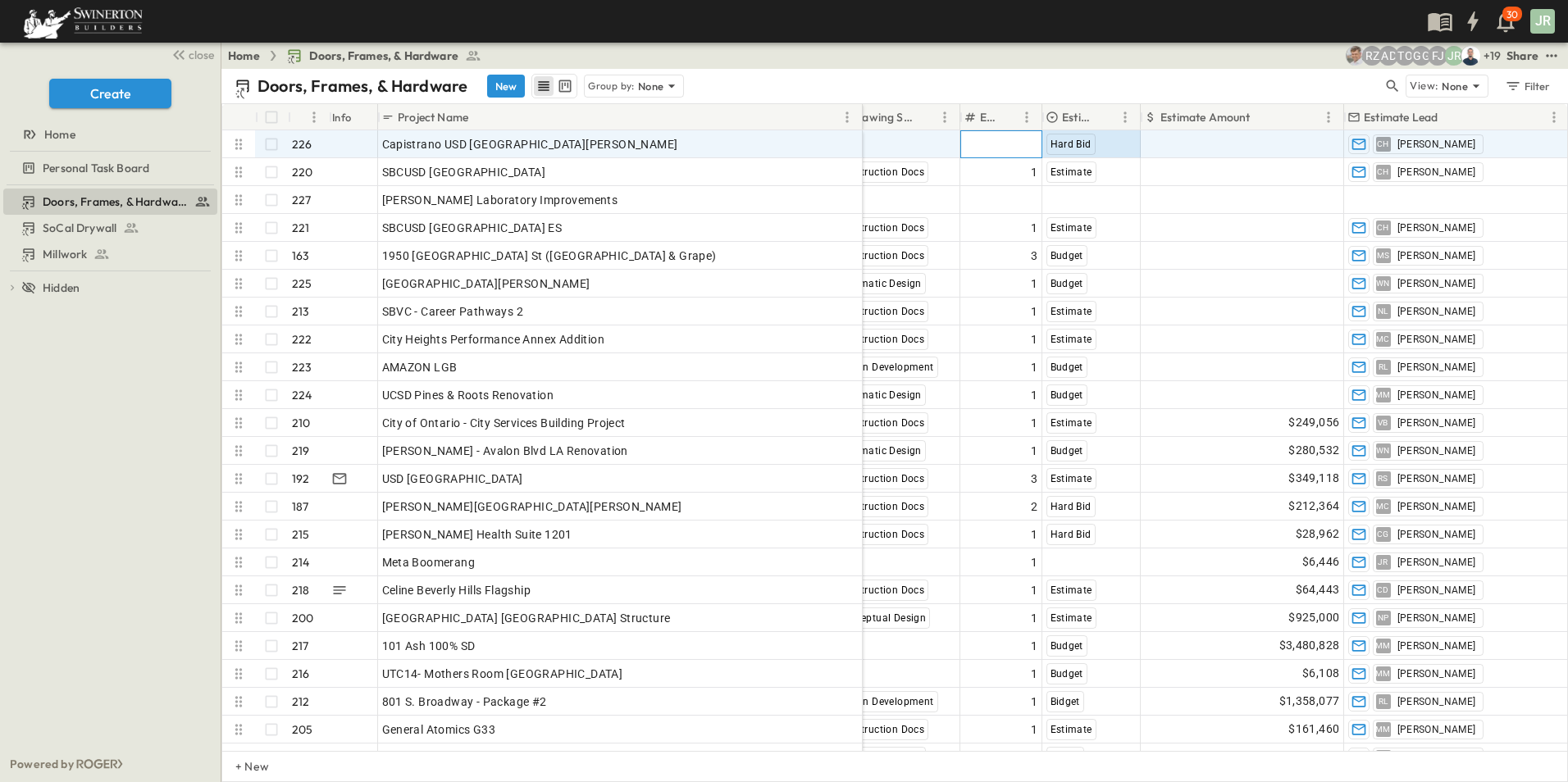
click at [996, 141] on span "Add Round #" at bounding box center [1003, 144] width 70 height 17
type input "*"
click at [916, 143] on div "Select Status" at bounding box center [894, 144] width 130 height 27
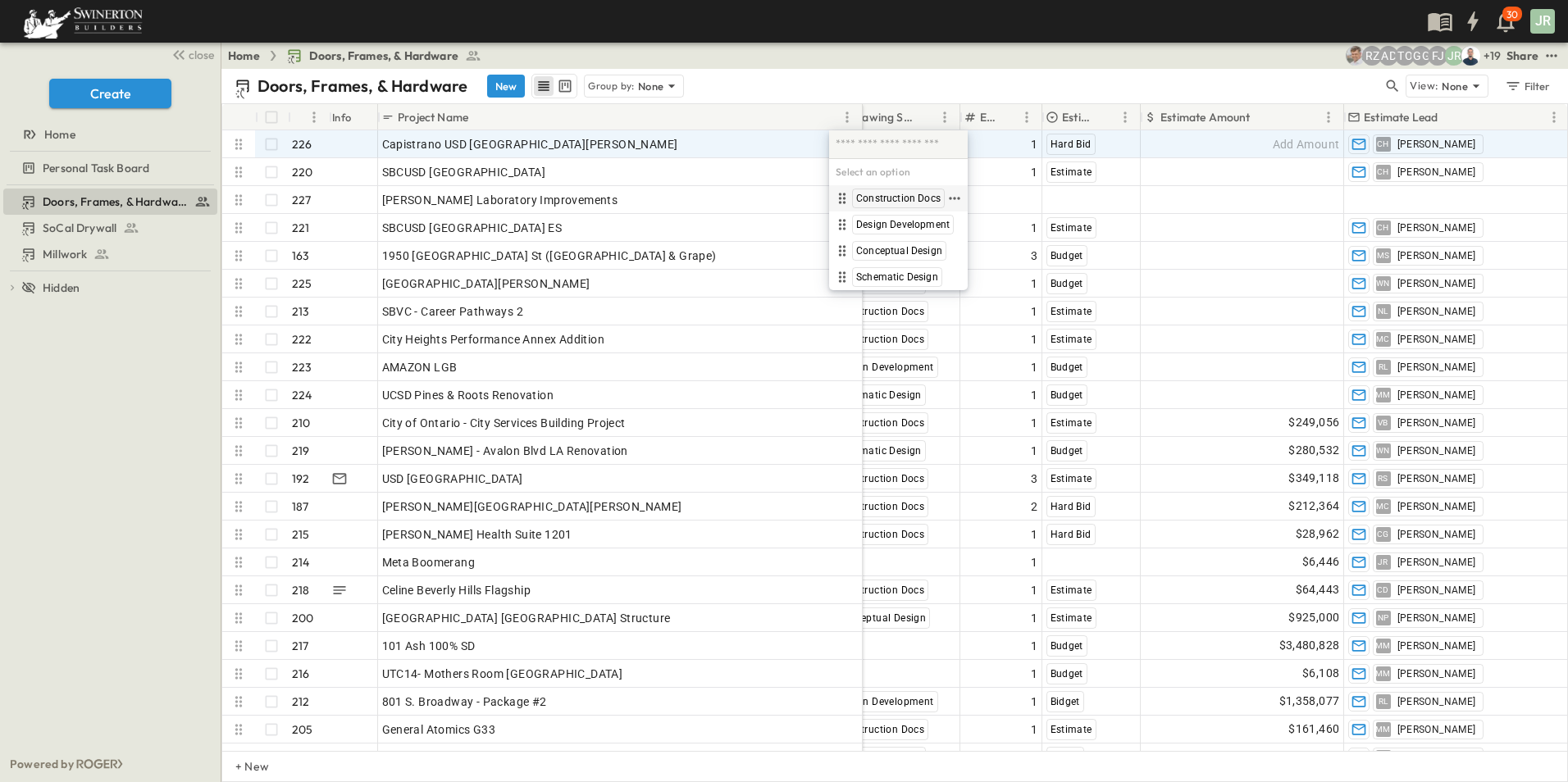
click at [903, 194] on span "Construction Docs" at bounding box center [899, 198] width 85 height 13
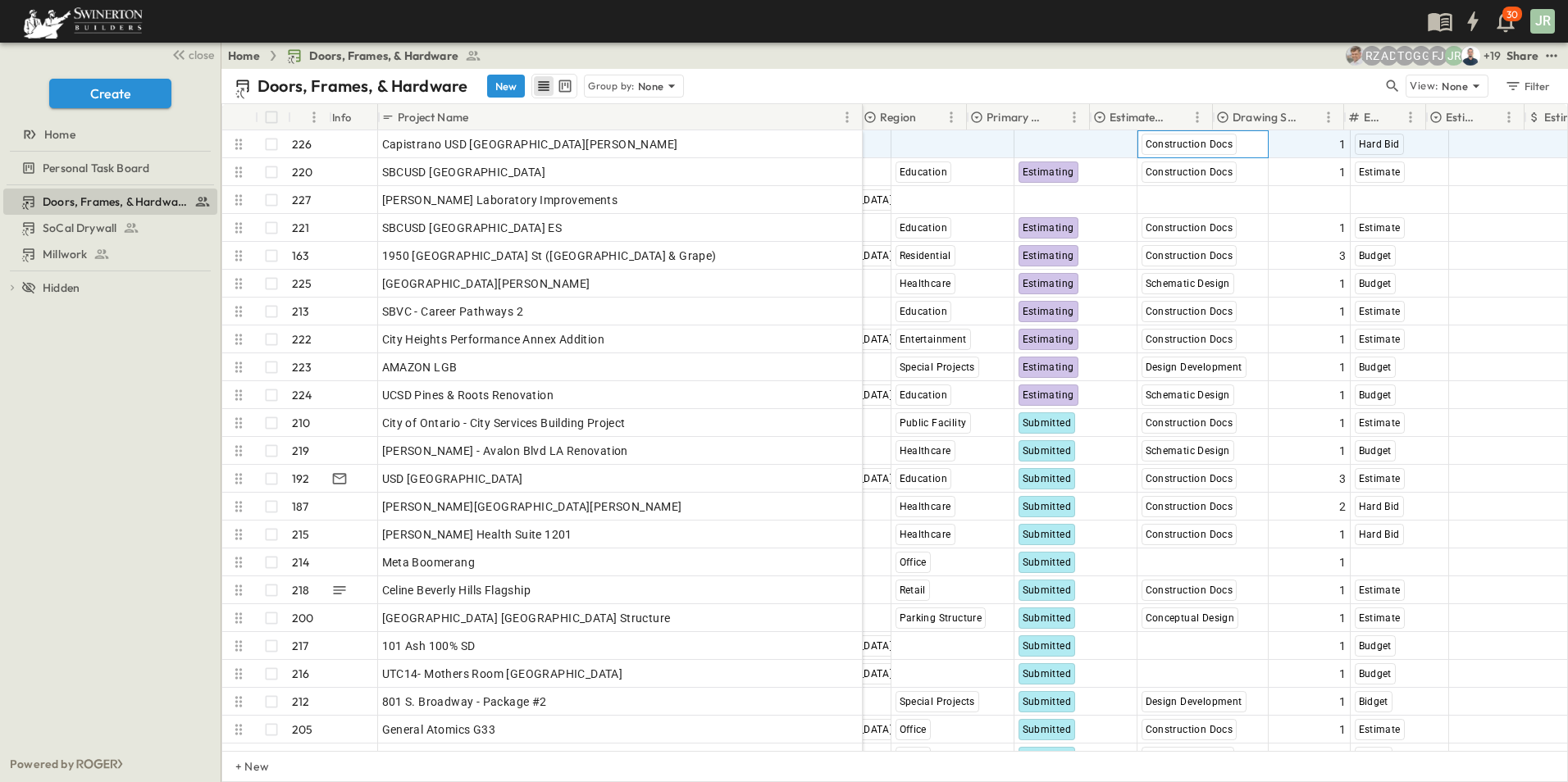
scroll to position [0, 537]
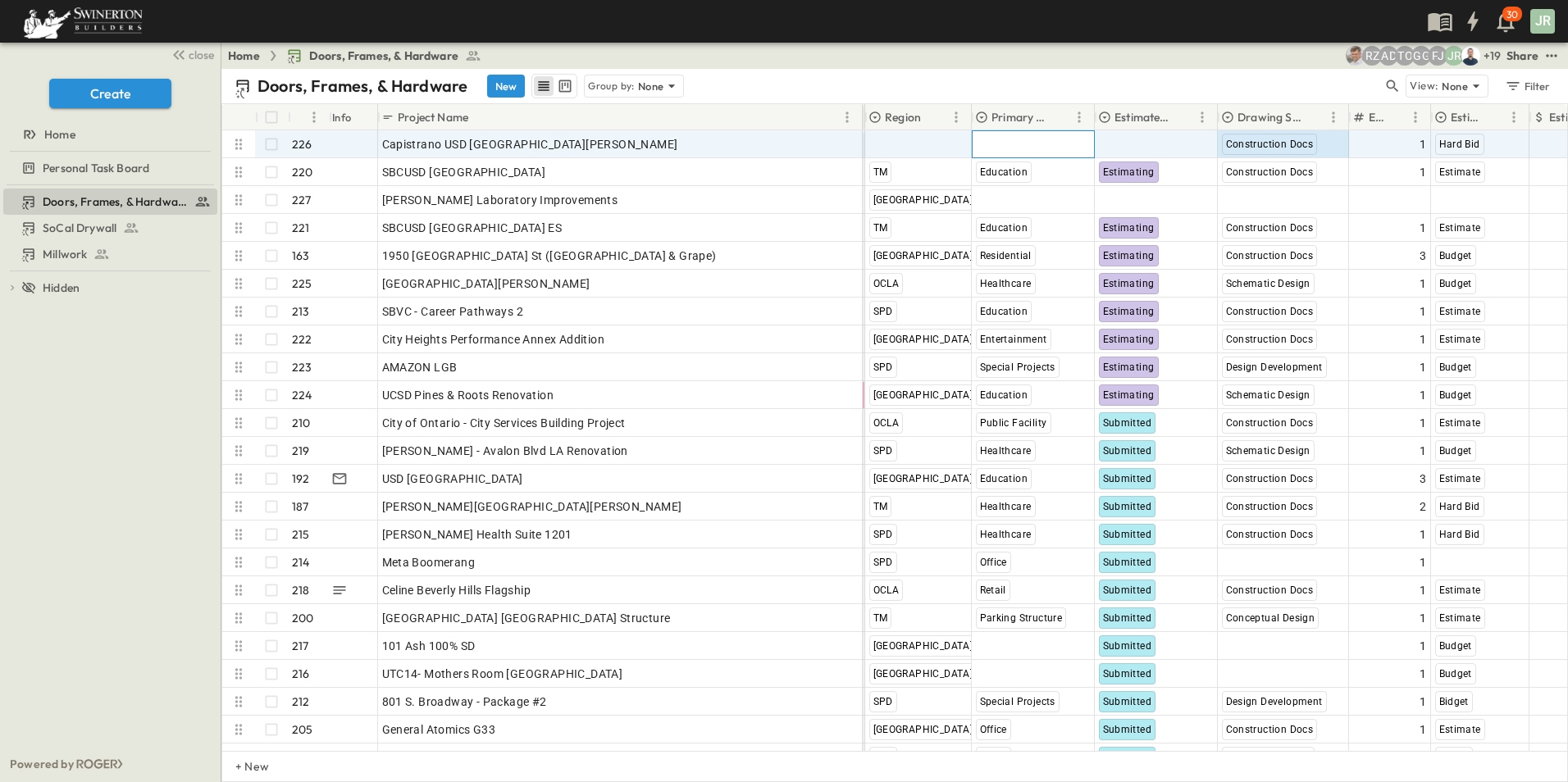
click at [1006, 137] on span "Select Market" at bounding box center [1012, 144] width 73 height 17
click at [1006, 196] on span "Education" at bounding box center [1002, 198] width 47 height 13
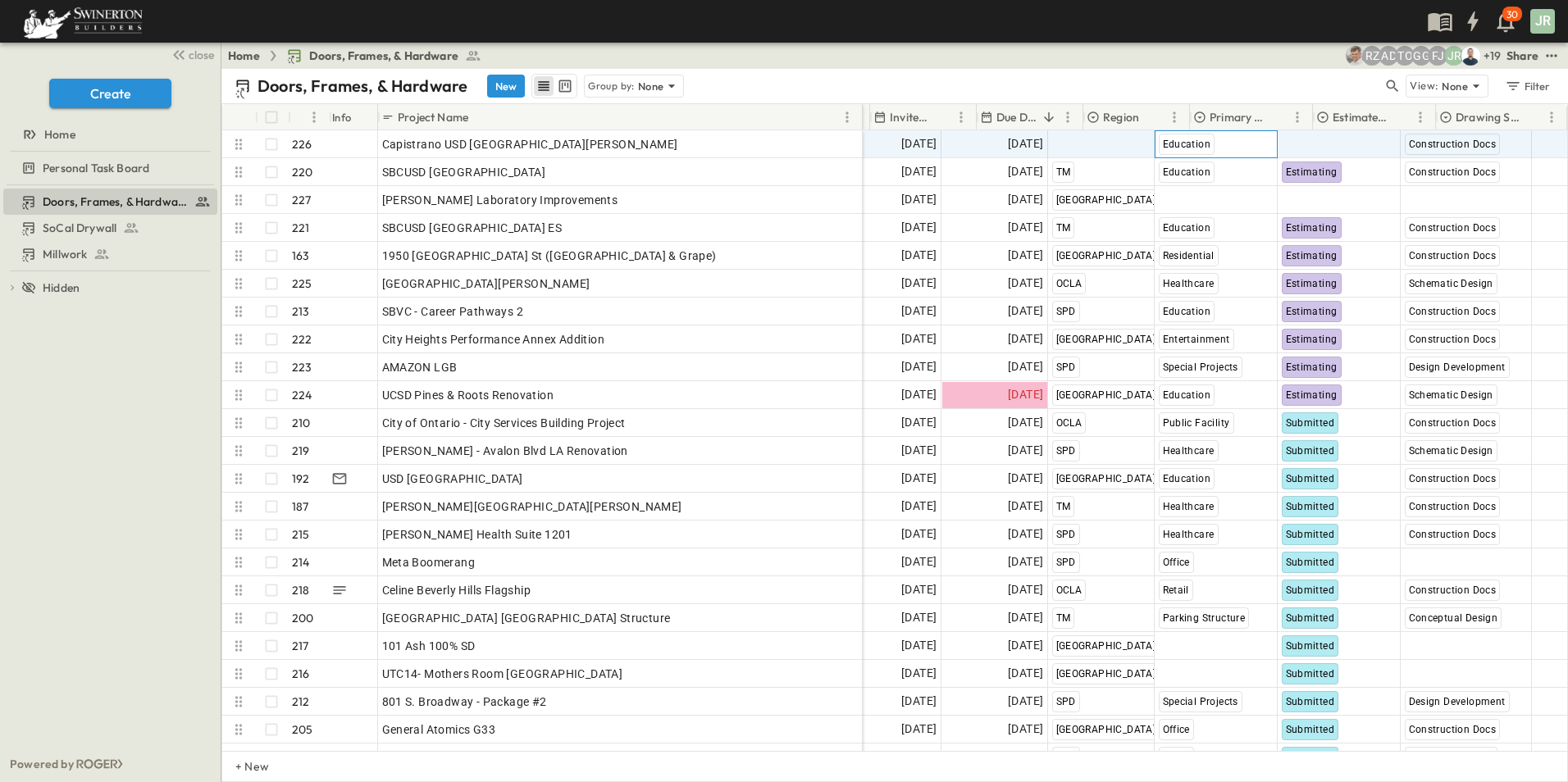
scroll to position [0, 318]
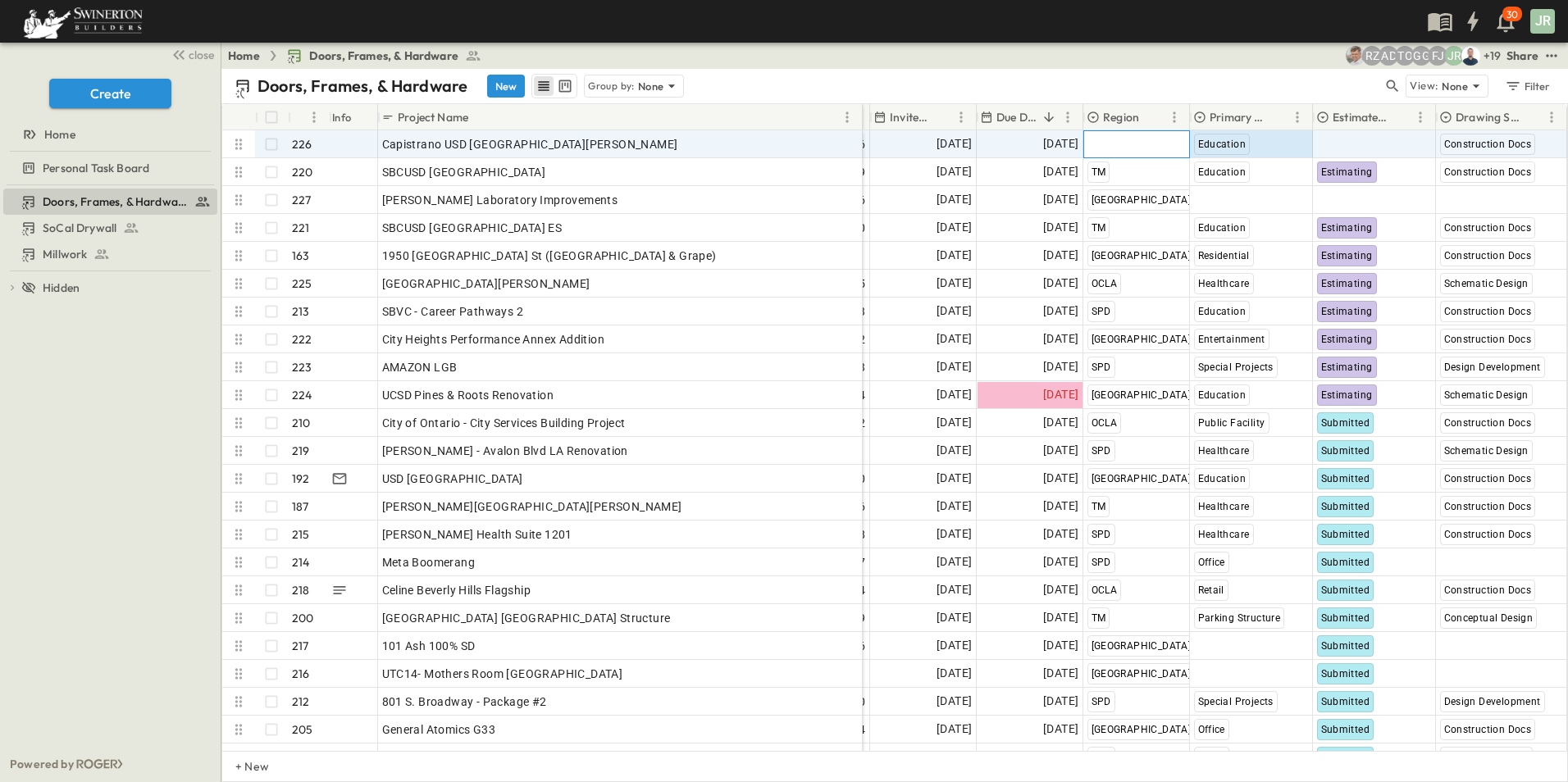
click at [1145, 145] on span "Select Region" at bounding box center [1123, 144] width 73 height 17
type input "**"
click at [1131, 202] on span "[GEOGRAPHIC_DATA]" at bounding box center [1139, 198] width 97 height 13
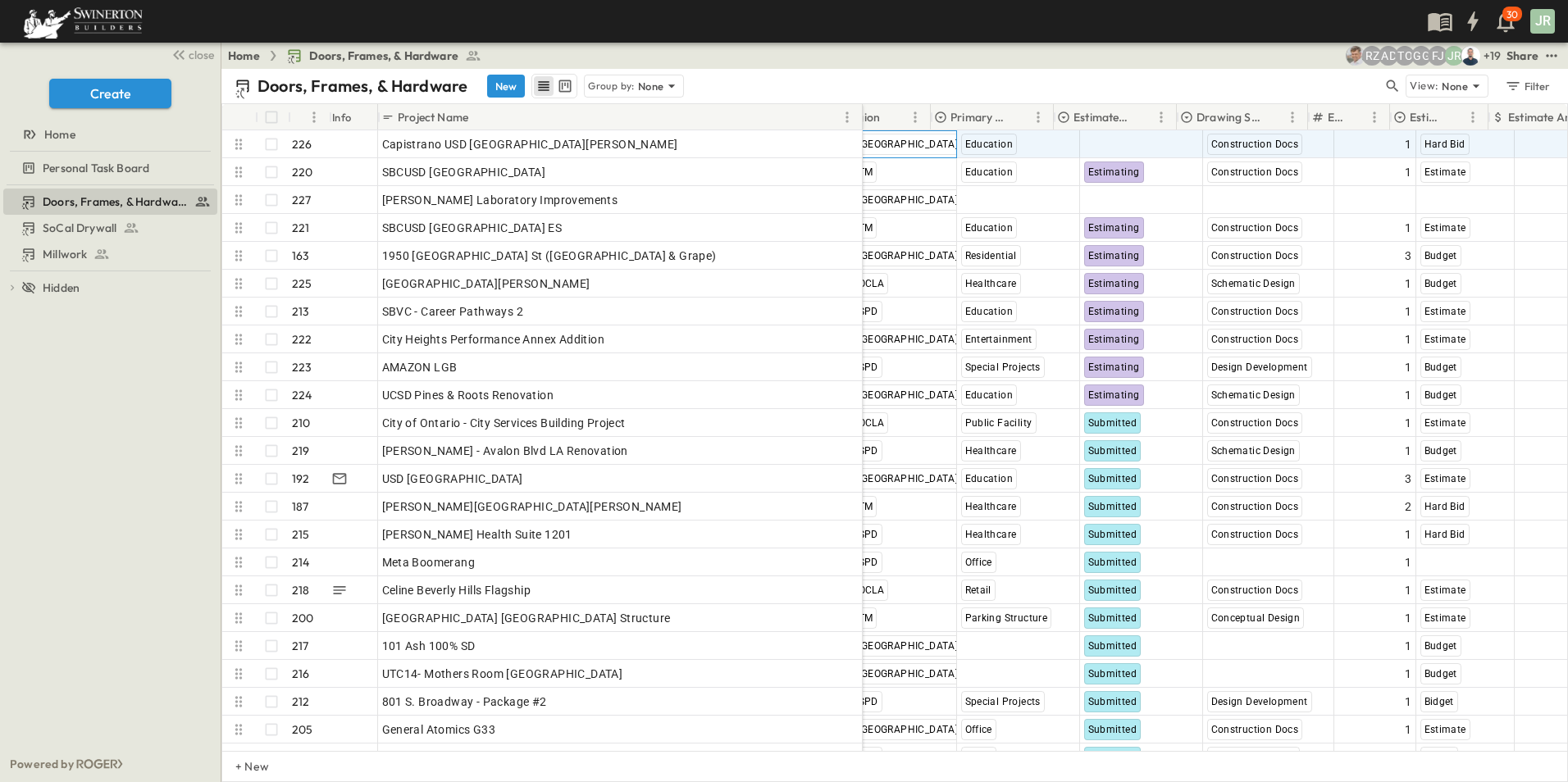
scroll to position [0, 577]
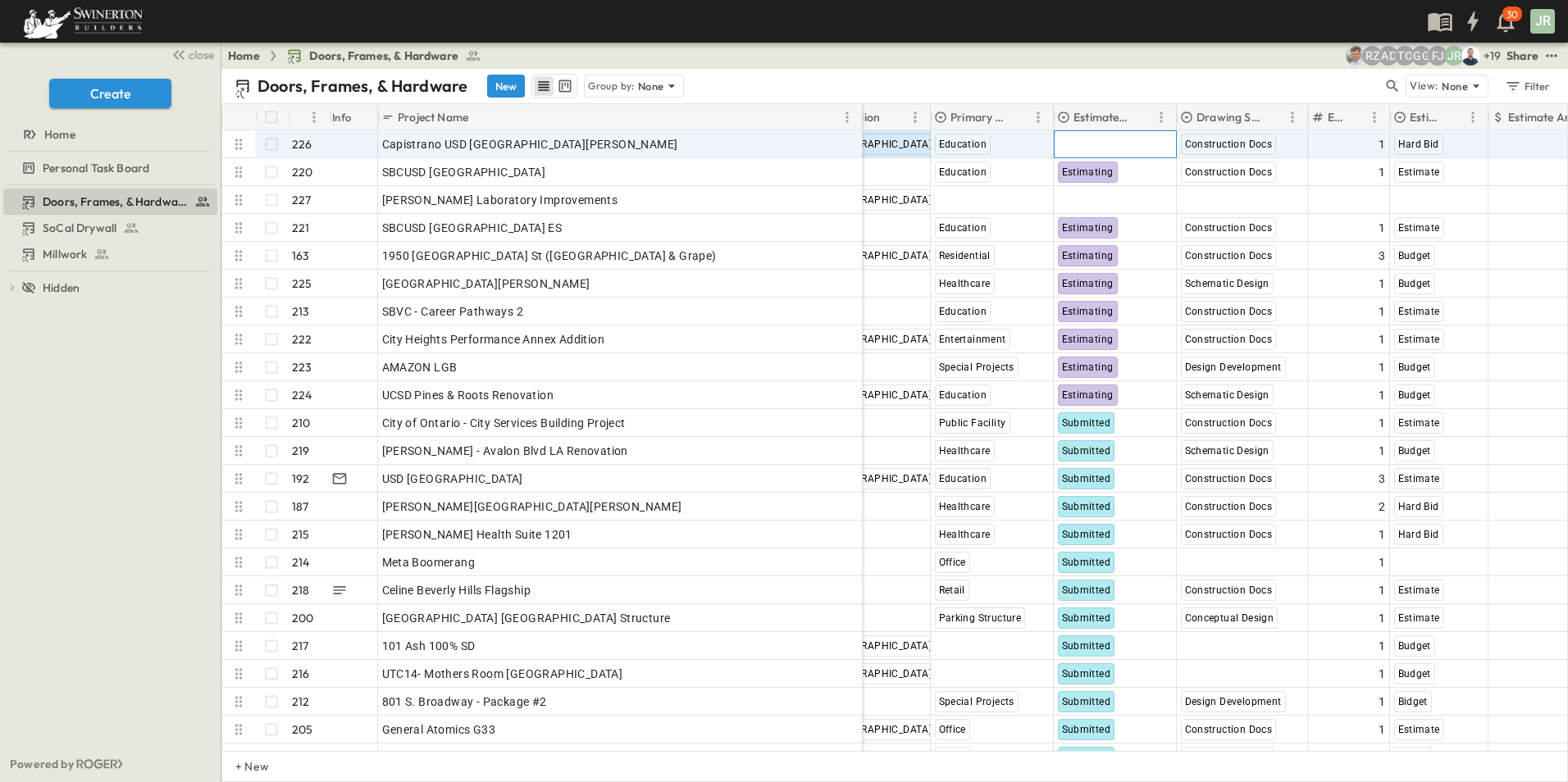
click at [1108, 145] on span "Select Status" at bounding box center [1093, 144] width 71 height 17
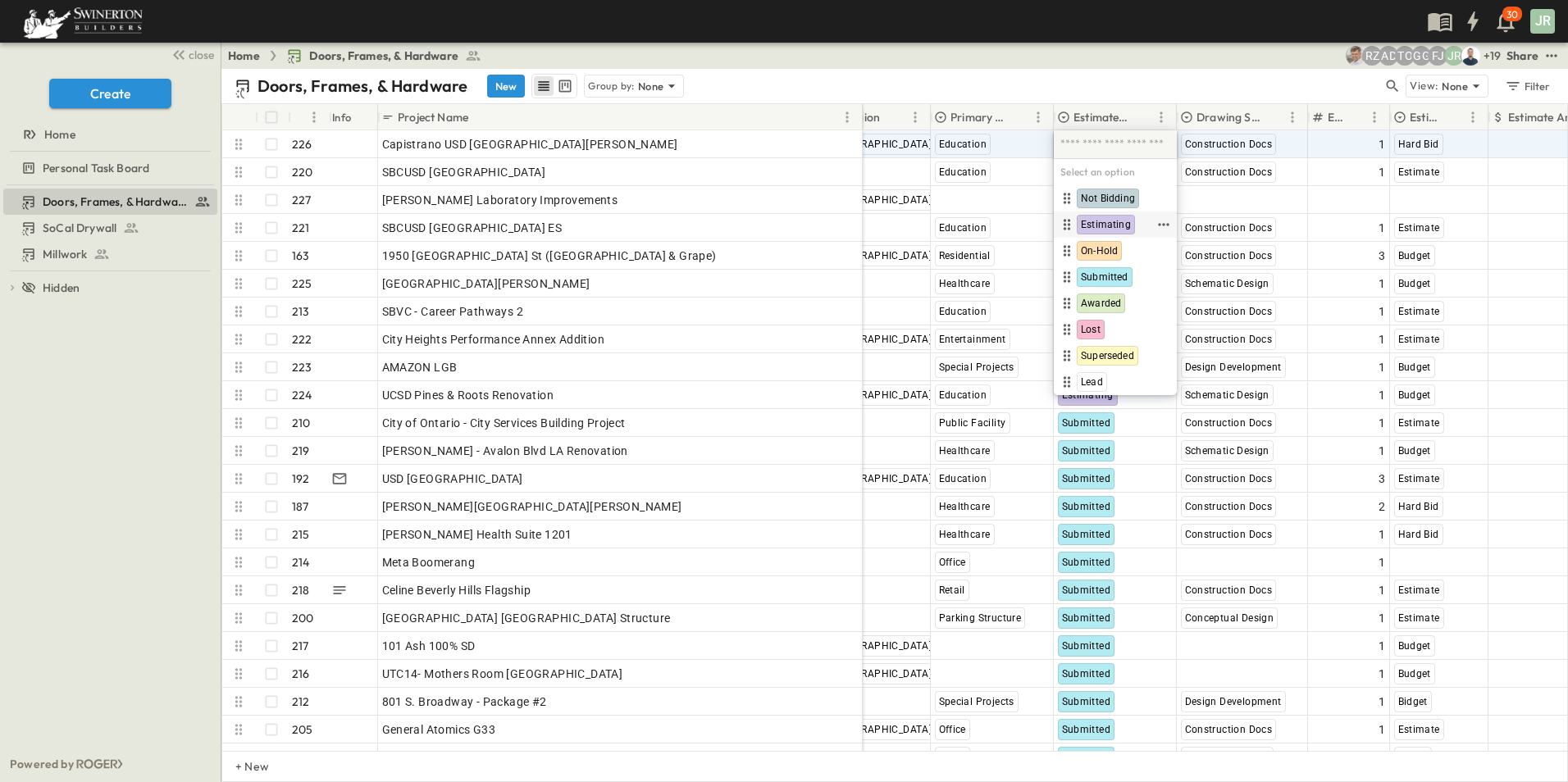
click at [1105, 225] on span "Estimating" at bounding box center [1106, 224] width 50 height 13
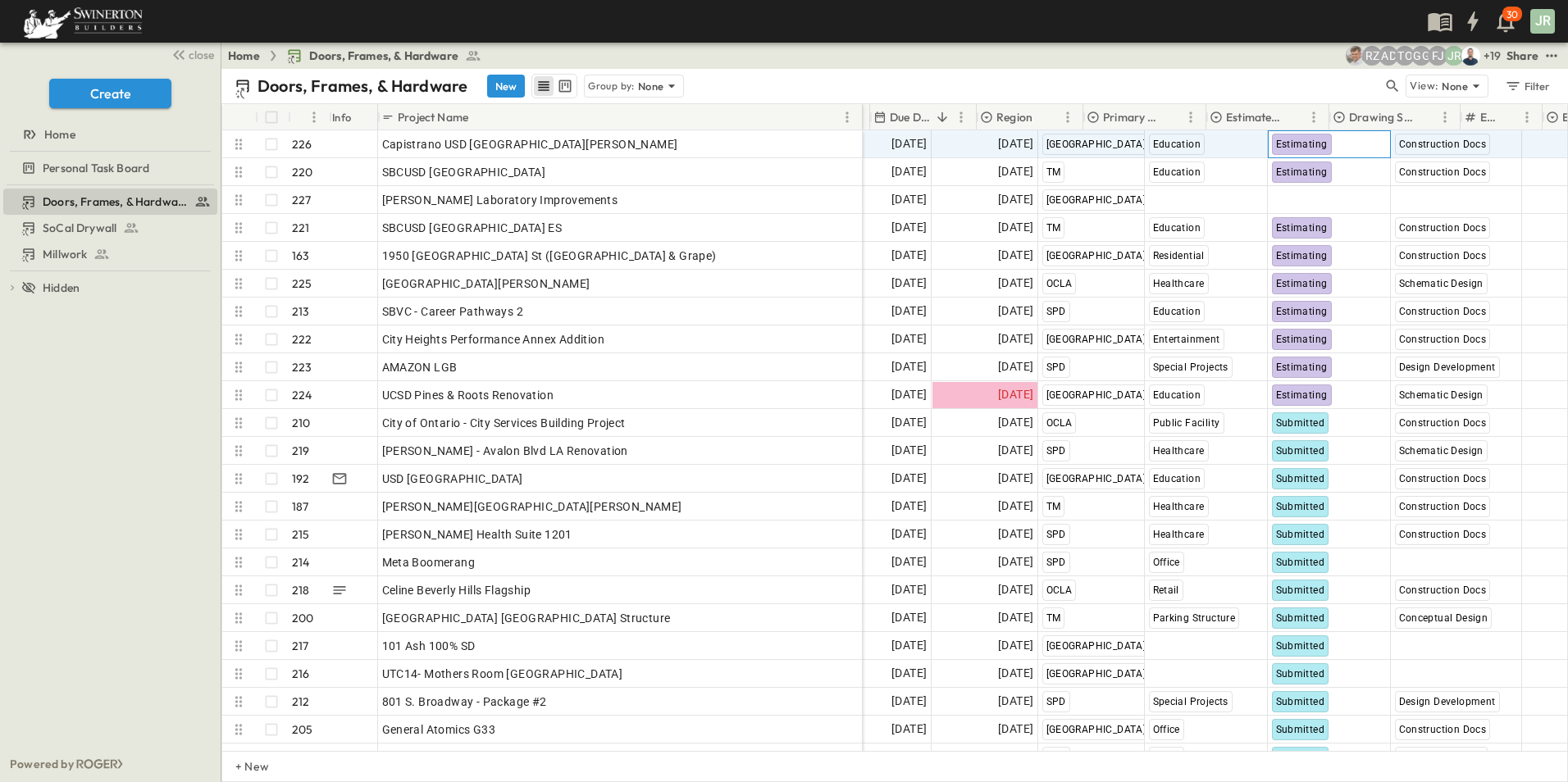
scroll to position [0, 0]
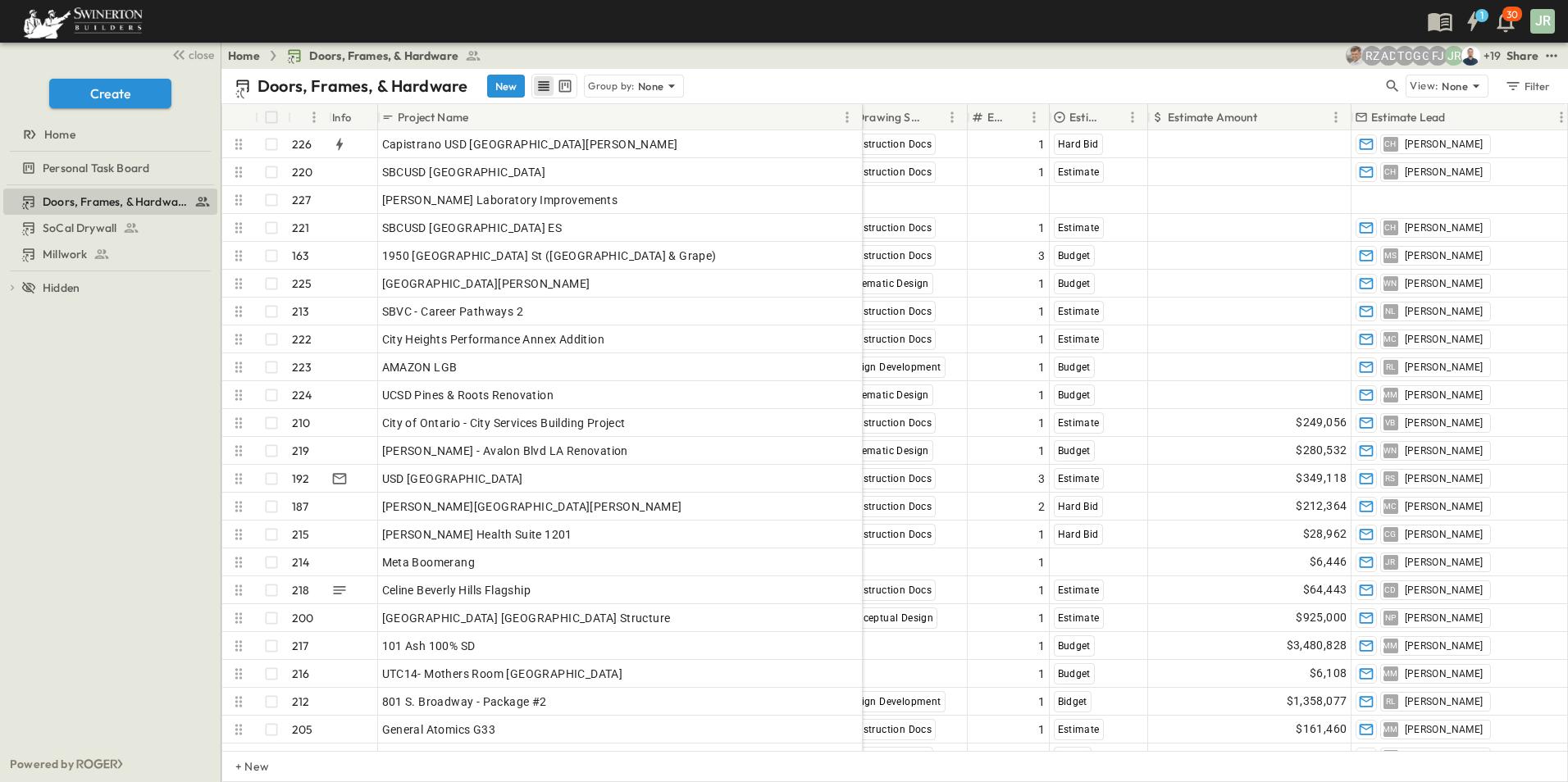
scroll to position [0, 919]
